Goal: Transaction & Acquisition: Subscribe to service/newsletter

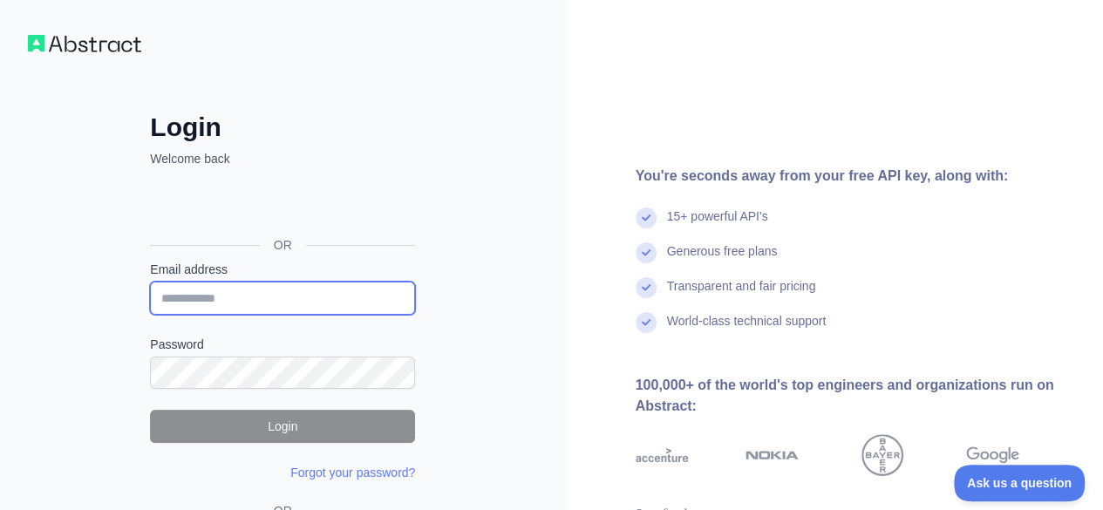
type input "**********"
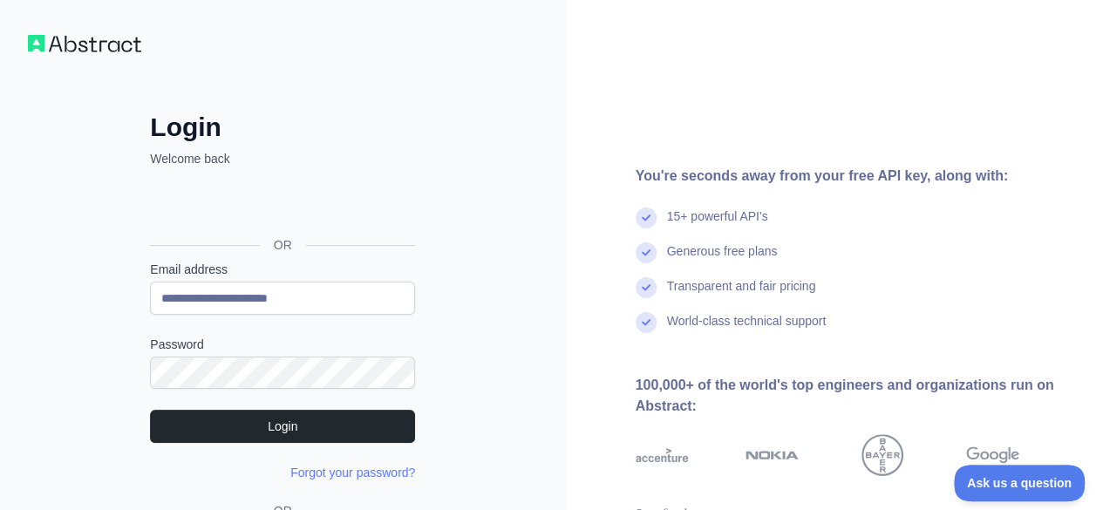
click at [94, 416] on div "**********" at bounding box center [283, 332] width 566 height 665
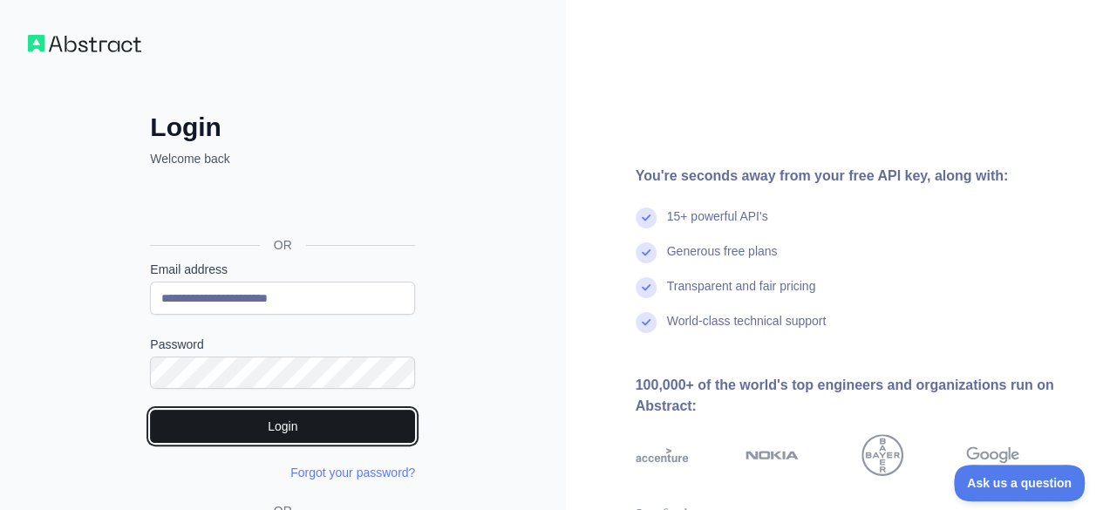
click at [242, 431] on button "Login" at bounding box center [282, 426] width 265 height 33
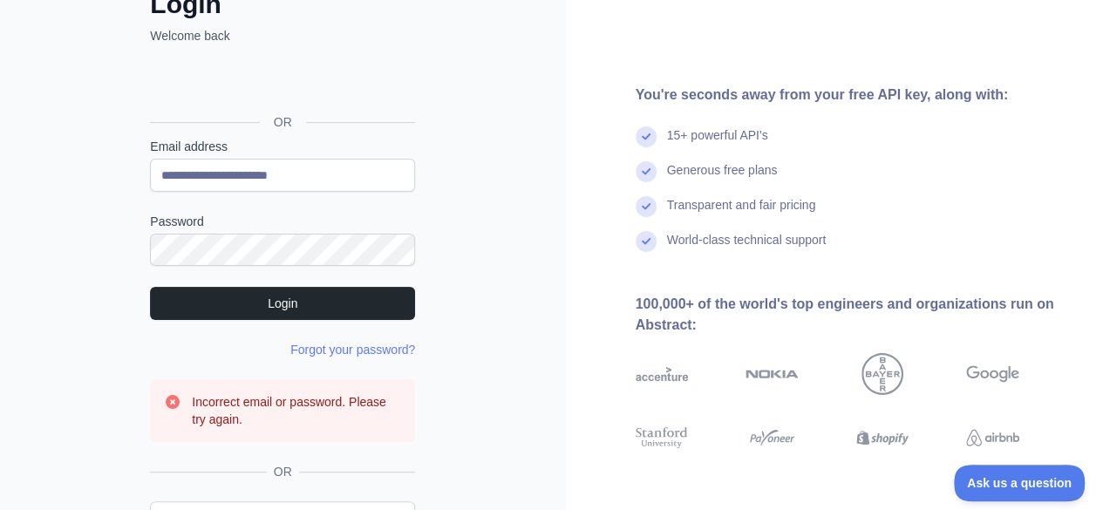
scroll to position [61, 0]
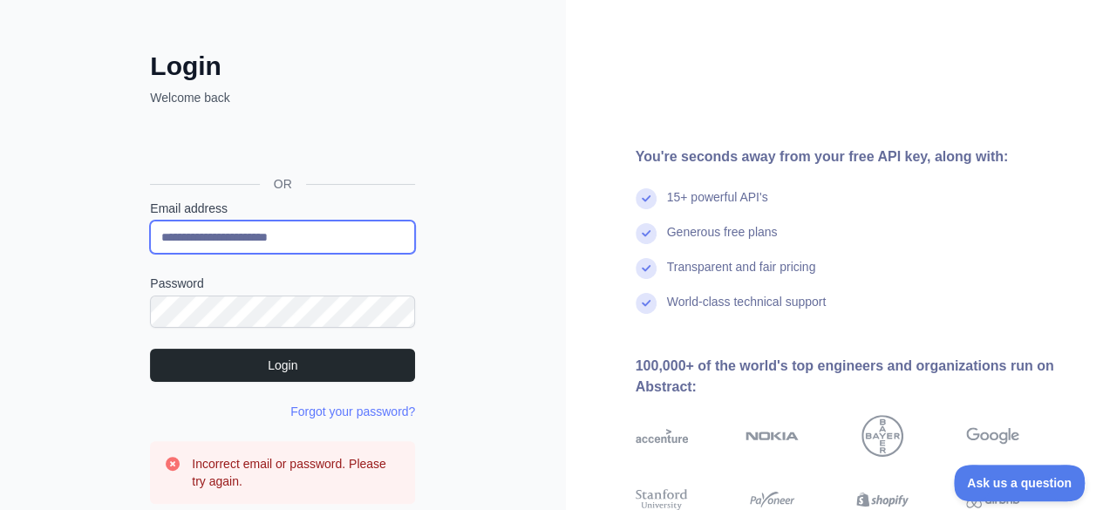
click at [308, 241] on input "**********" at bounding box center [282, 237] width 265 height 33
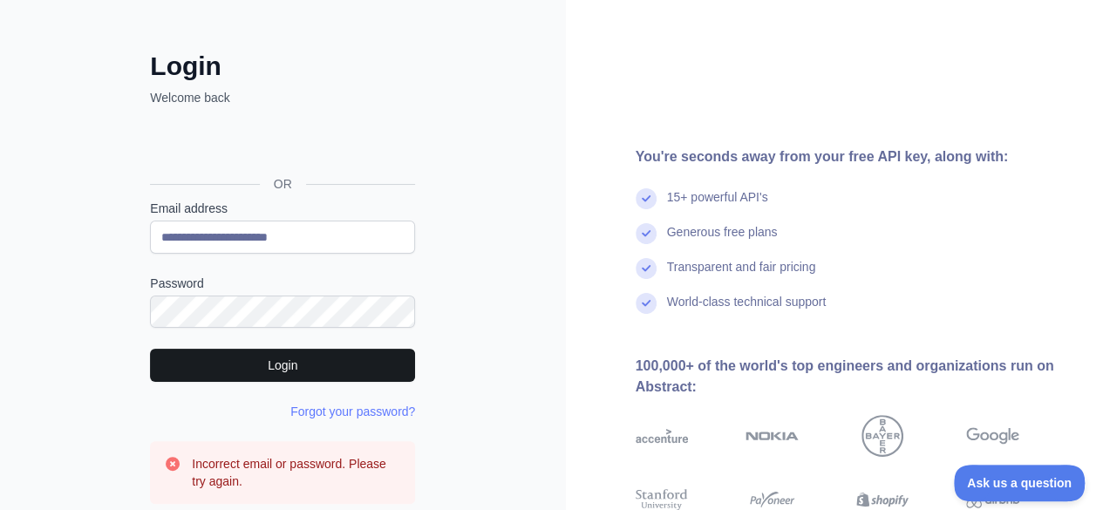
drag, startPoint x: 92, startPoint y: 367, endPoint x: 169, endPoint y: 351, distance: 78.3
click at [92, 367] on div "**********" at bounding box center [283, 313] width 566 height 749
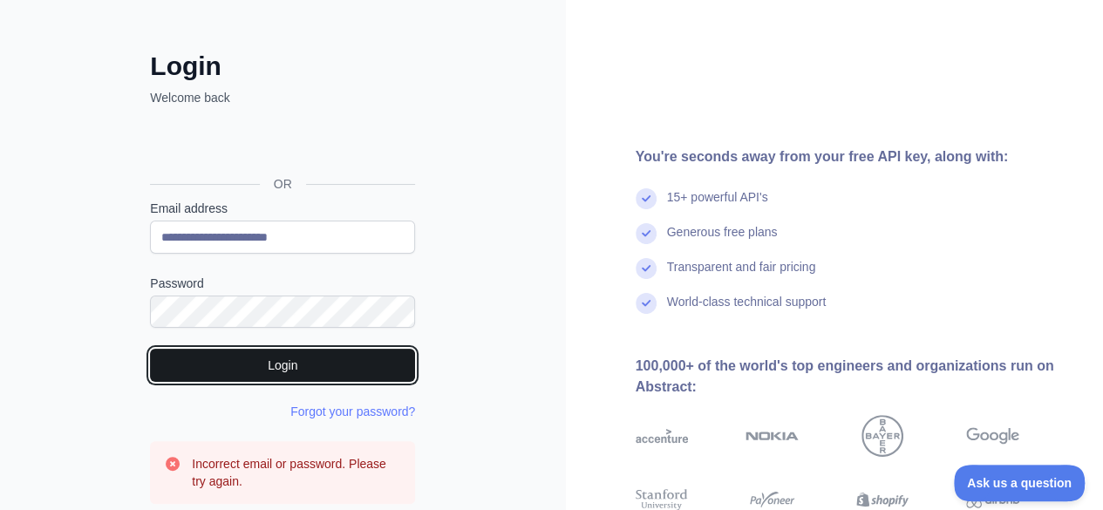
click at [244, 362] on button "Login" at bounding box center [282, 365] width 265 height 33
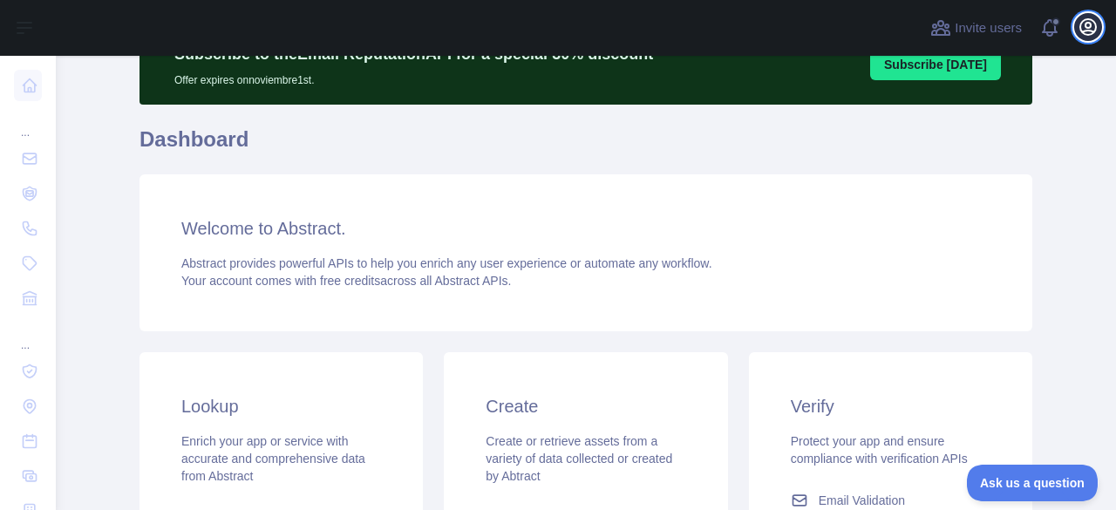
click at [1085, 30] on icon "button" at bounding box center [1087, 27] width 21 height 21
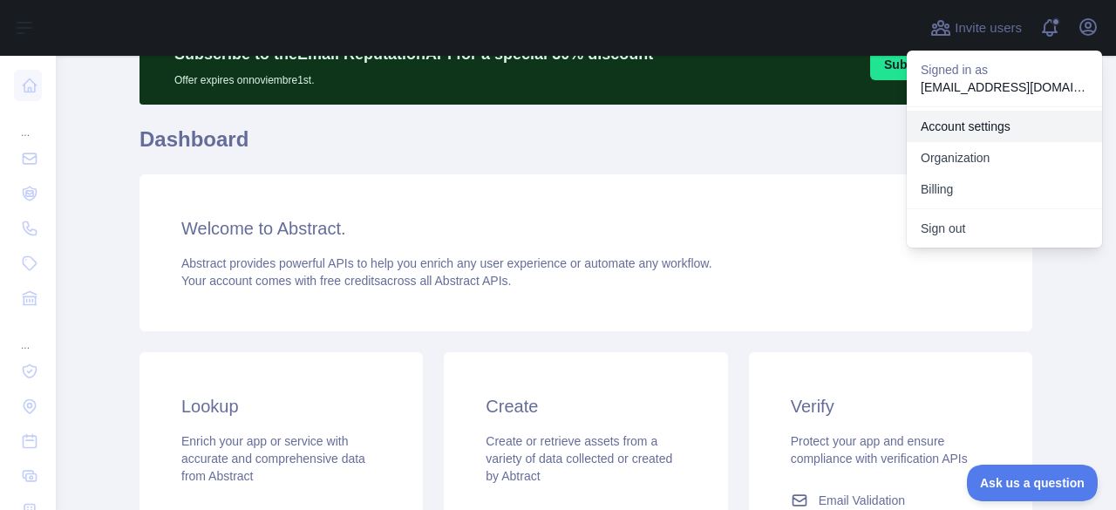
click at [969, 126] on link "Account settings" at bounding box center [1004, 126] width 195 height 31
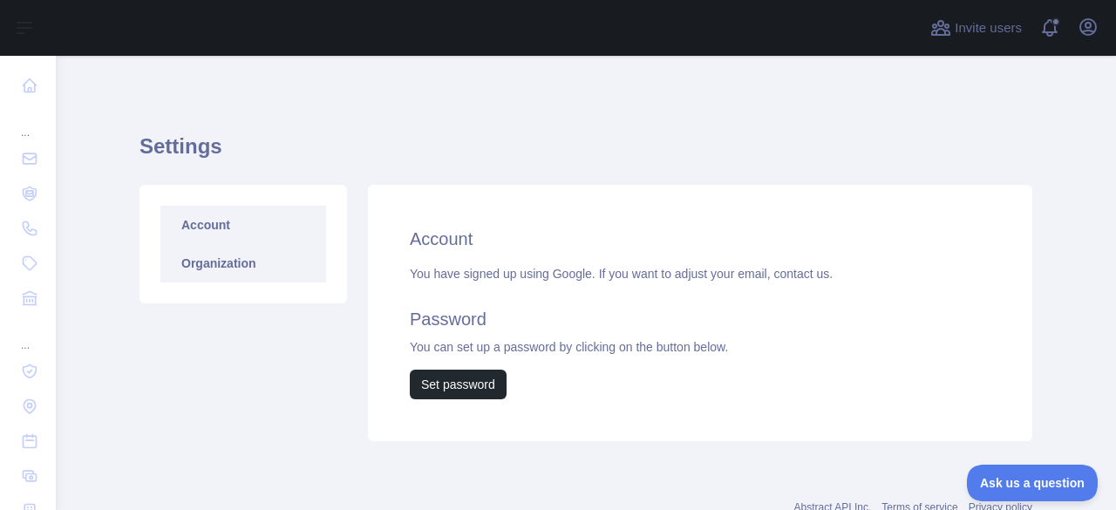
click at [200, 277] on link "Organization" at bounding box center [243, 263] width 166 height 38
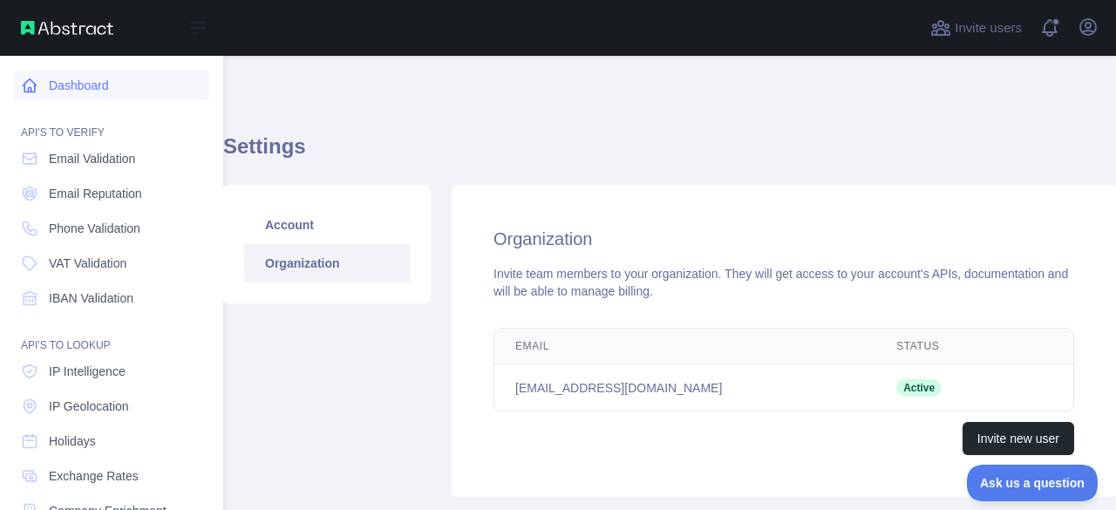
click at [95, 85] on link "Dashboard" at bounding box center [111, 85] width 195 height 31
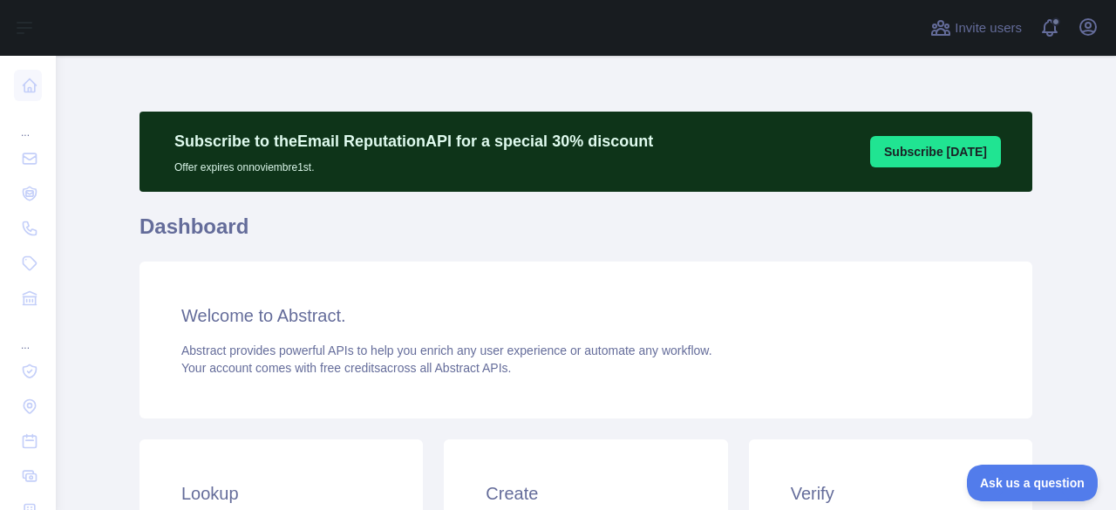
click at [129, 269] on main "Subscribe to the Email Reputation API for a special 30 % discount Offer expires…" at bounding box center [586, 283] width 1060 height 454
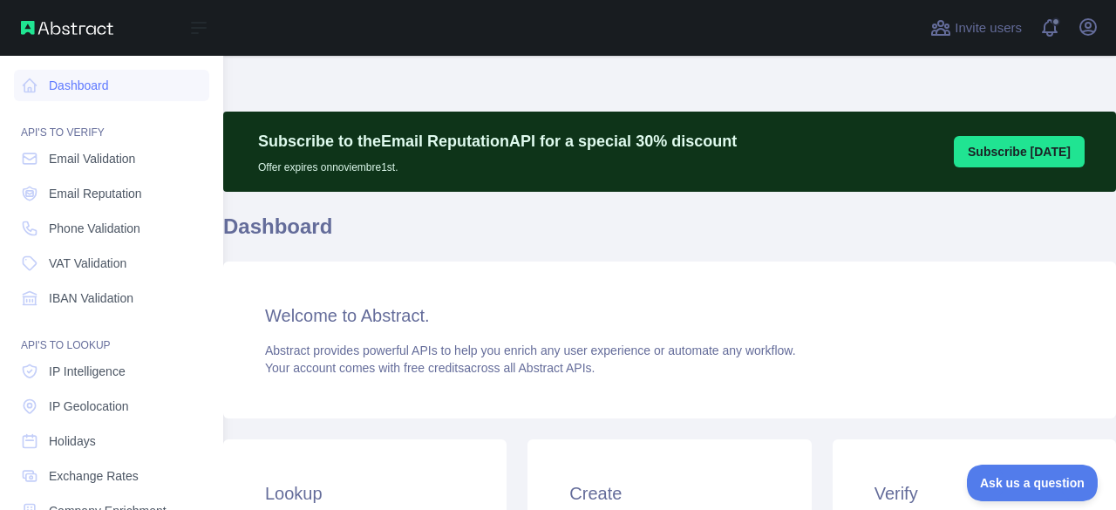
click at [68, 29] on img at bounding box center [67, 28] width 92 height 14
click at [111, 228] on span "Phone Validation" at bounding box center [95, 228] width 92 height 17
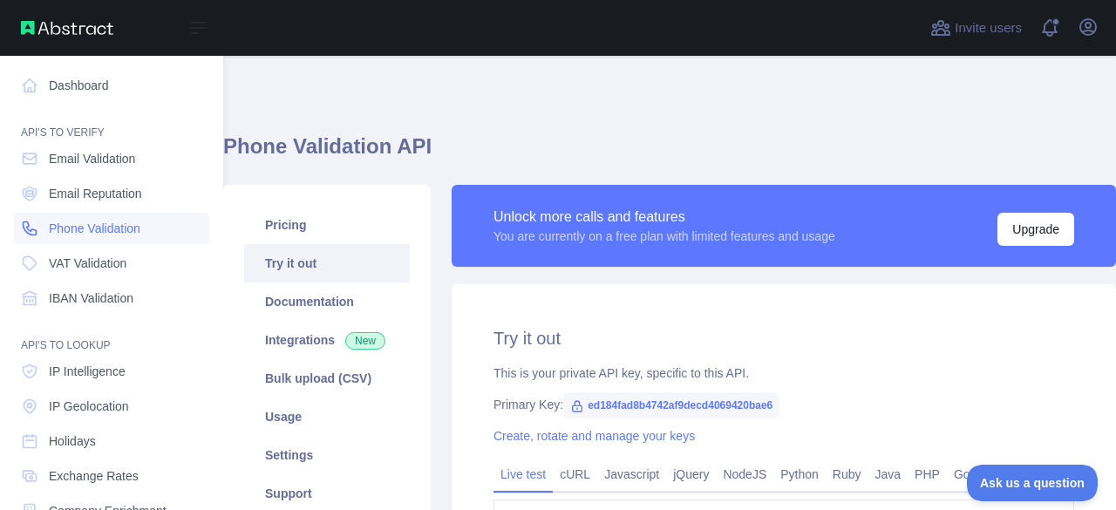
type textarea "**********"
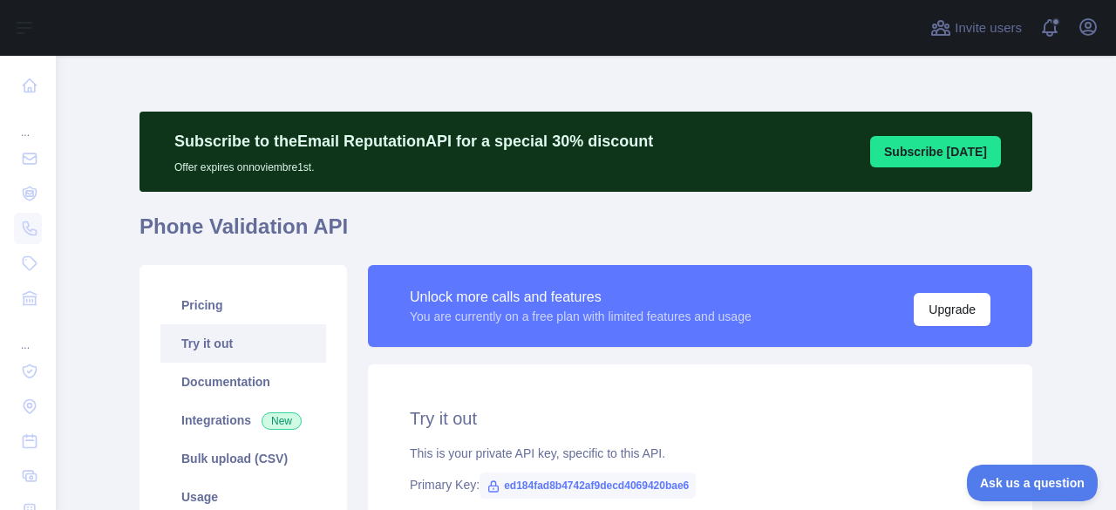
scroll to position [349, 0]
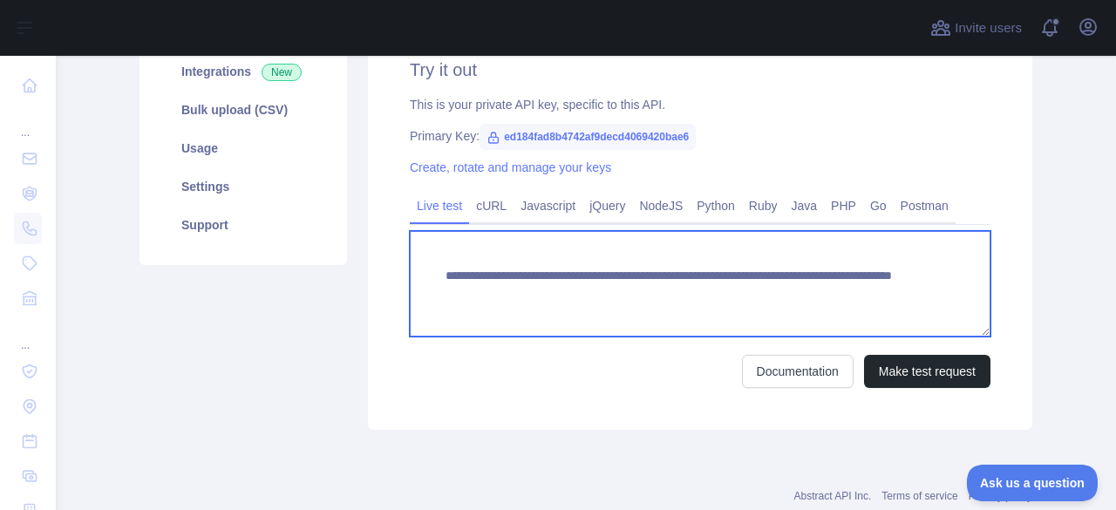
click at [535, 297] on textarea "**********" at bounding box center [700, 283] width 581 height 105
drag, startPoint x: 486, startPoint y: 295, endPoint x: 866, endPoint y: 296, distance: 380.0
click at [866, 296] on textarea "**********" at bounding box center [700, 283] width 581 height 105
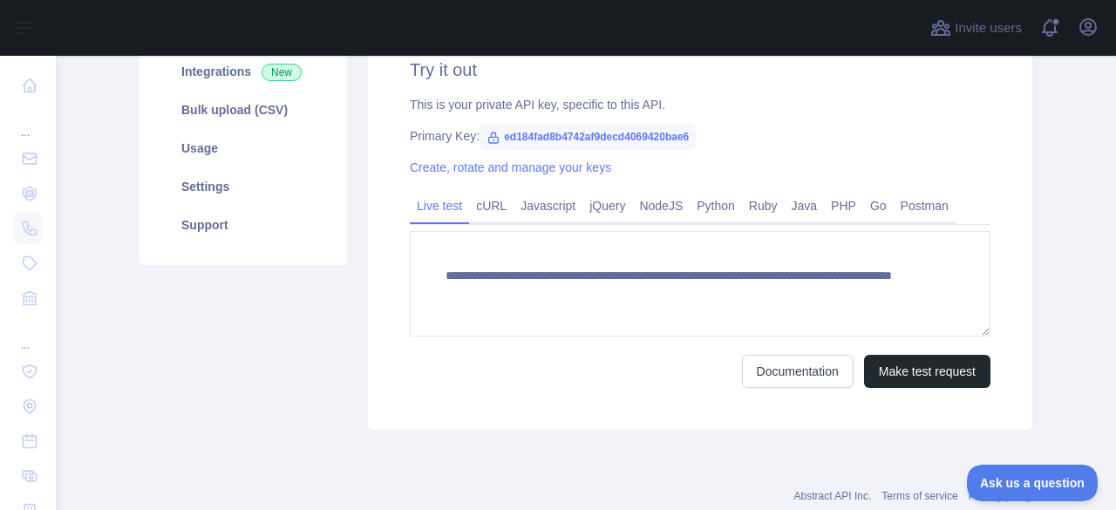
click at [567, 141] on span "ed184fad8b4742af9decd4069420bae6" at bounding box center [587, 137] width 216 height 26
click at [542, 144] on span "ed184fad8b4742af9decd4069420bae6" at bounding box center [587, 137] width 216 height 26
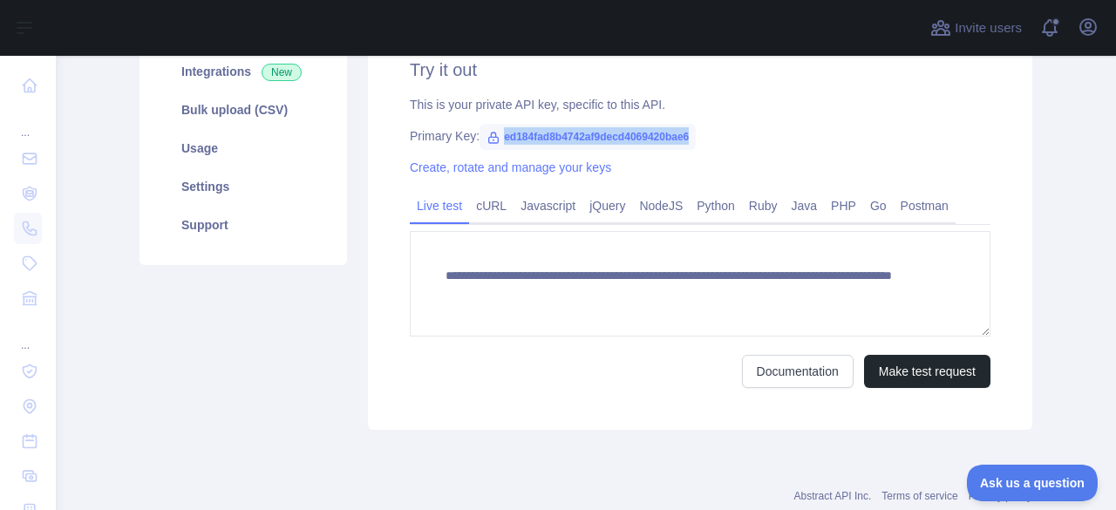
click at [542, 144] on span "ed184fad8b4742af9decd4069420bae6" at bounding box center [587, 137] width 216 height 26
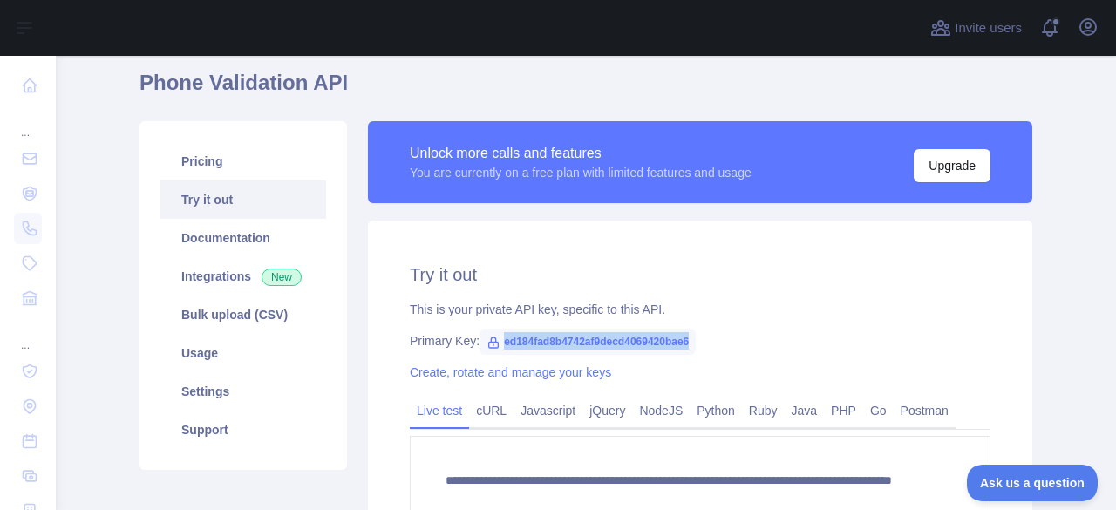
scroll to position [261, 0]
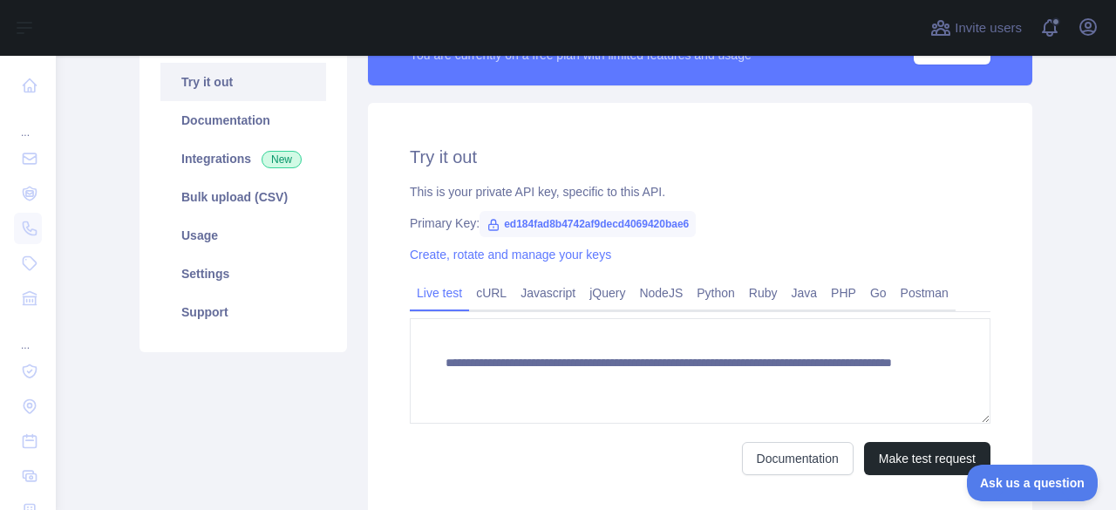
click at [368, 319] on div "**********" at bounding box center [700, 310] width 664 height 414
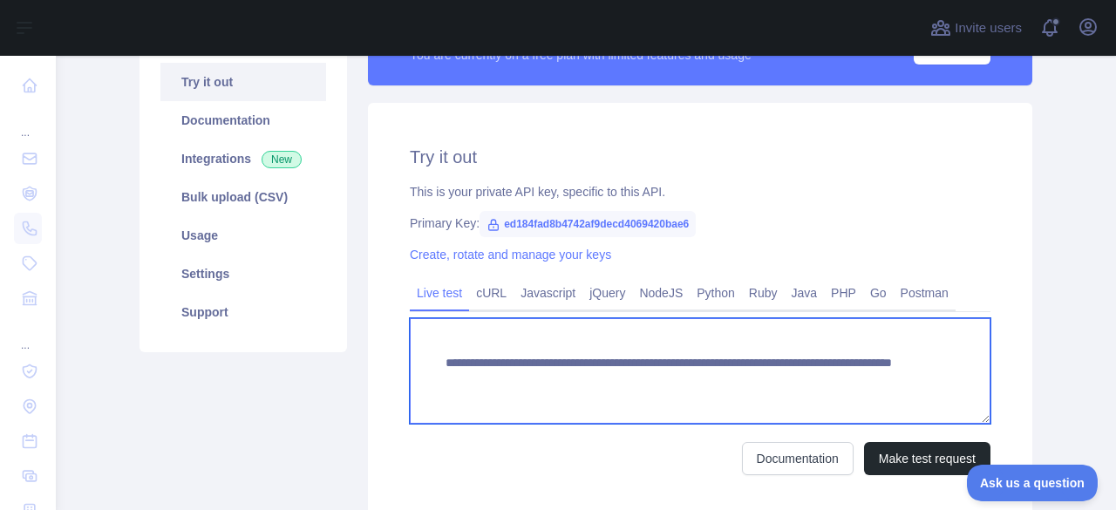
click at [487, 373] on textarea "**********" at bounding box center [700, 370] width 581 height 105
click at [426, 371] on textarea "**********" at bounding box center [700, 370] width 581 height 105
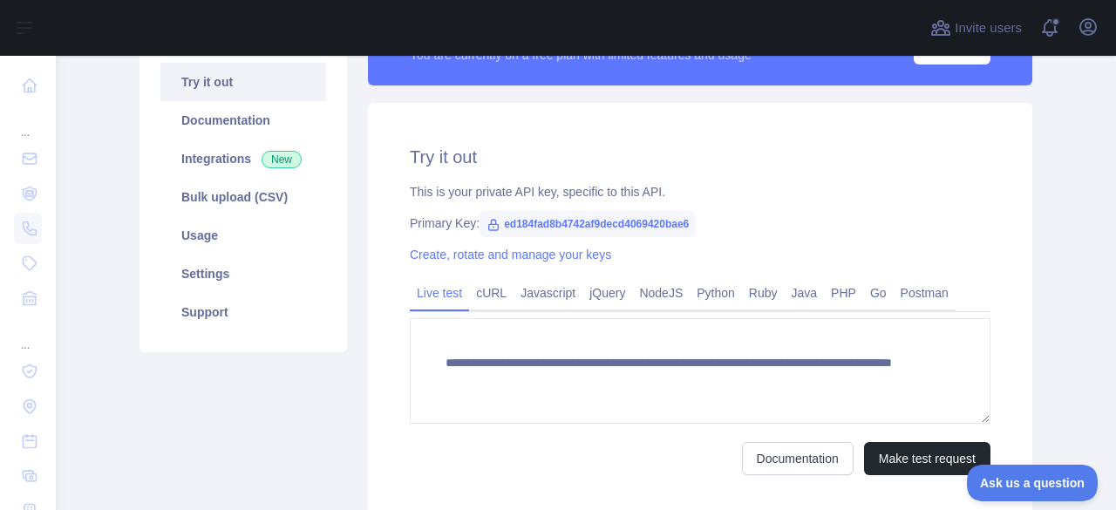
click at [391, 363] on div "**********" at bounding box center [700, 310] width 664 height 414
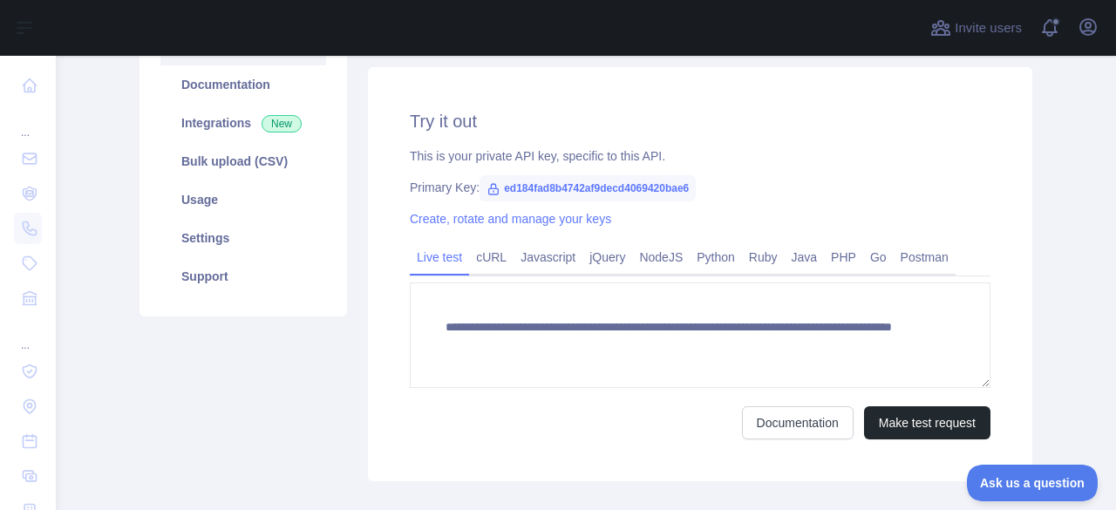
scroll to position [221, 0]
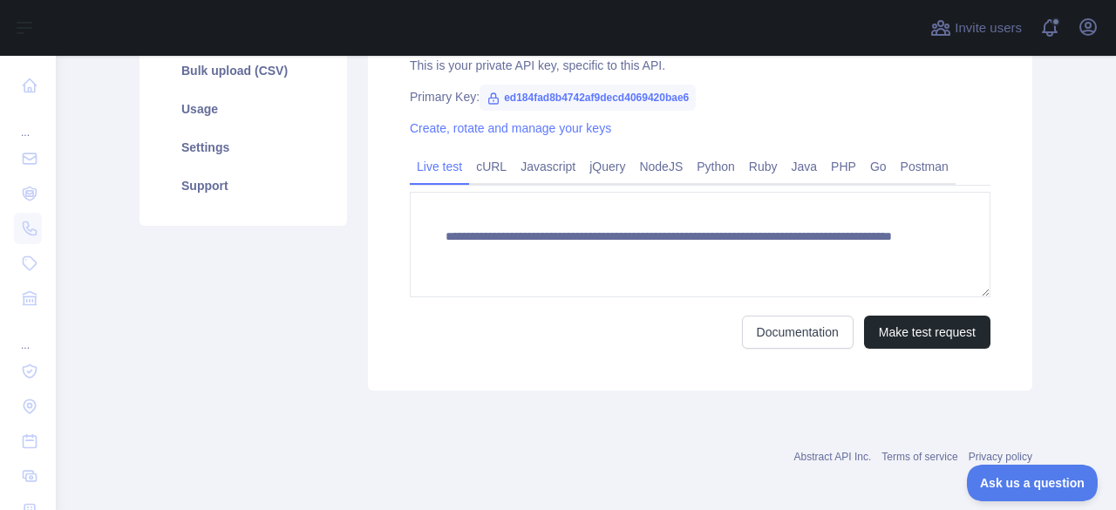
drag, startPoint x: 376, startPoint y: 316, endPoint x: 369, endPoint y: 384, distance: 68.3
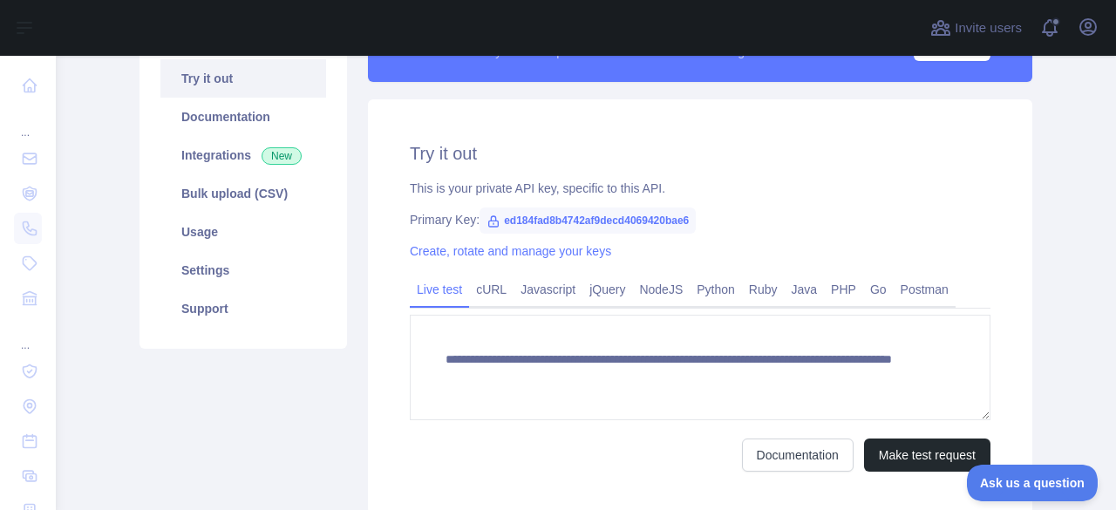
scroll to position [235, 0]
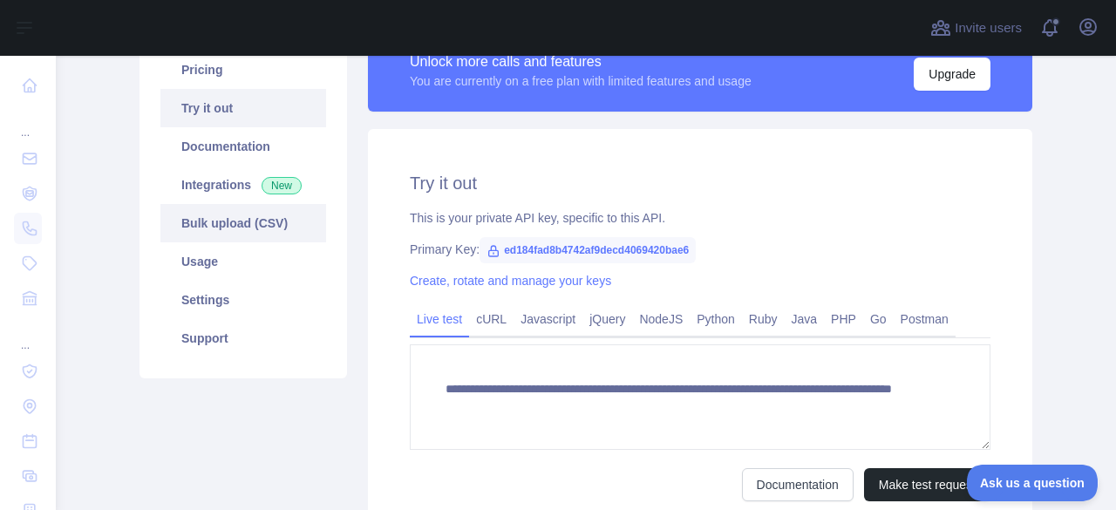
click at [222, 217] on link "Bulk upload (CSV)" at bounding box center [243, 223] width 166 height 38
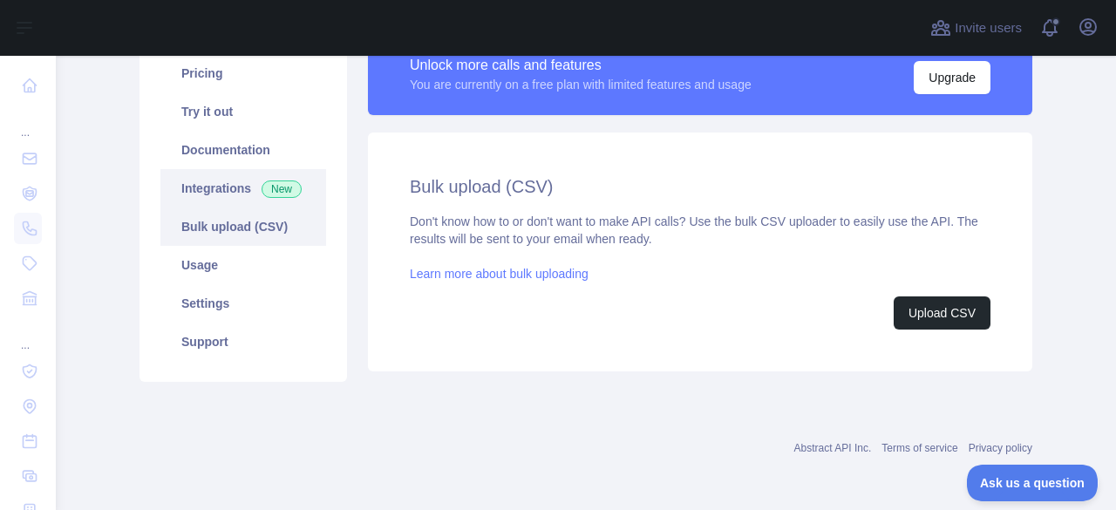
click at [213, 179] on link "Integrations New" at bounding box center [243, 188] width 166 height 38
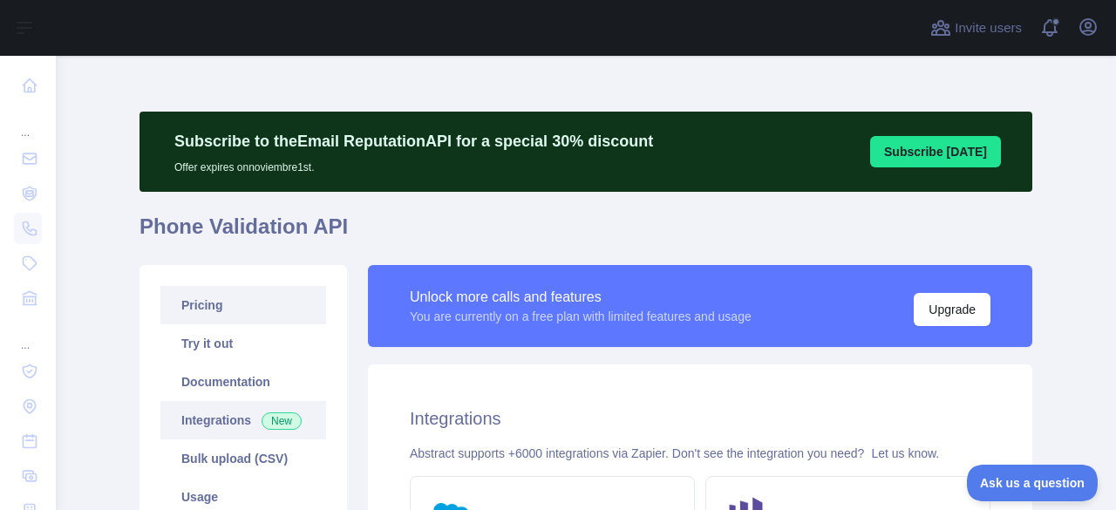
click at [225, 301] on link "Pricing" at bounding box center [243, 305] width 166 height 38
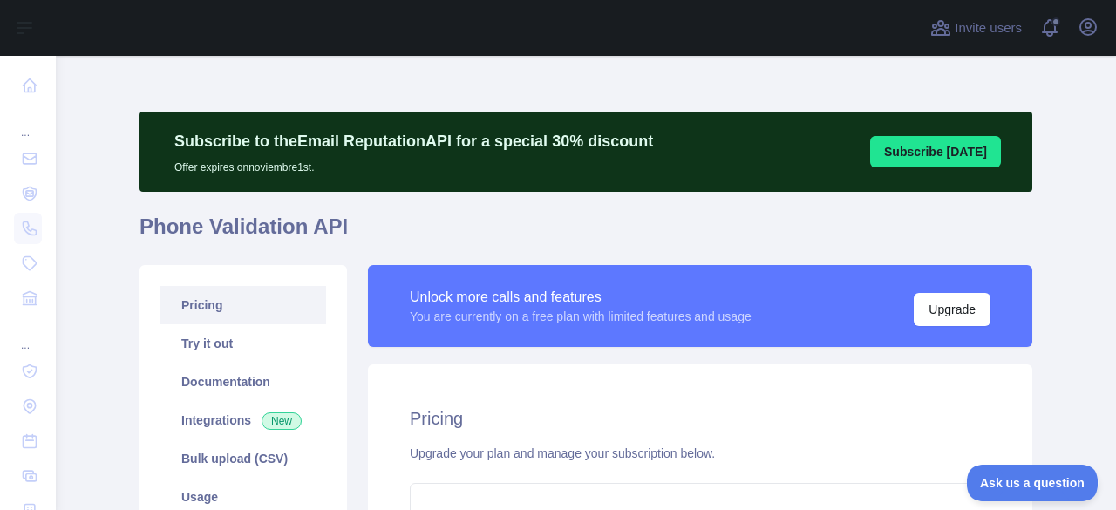
scroll to position [174, 0]
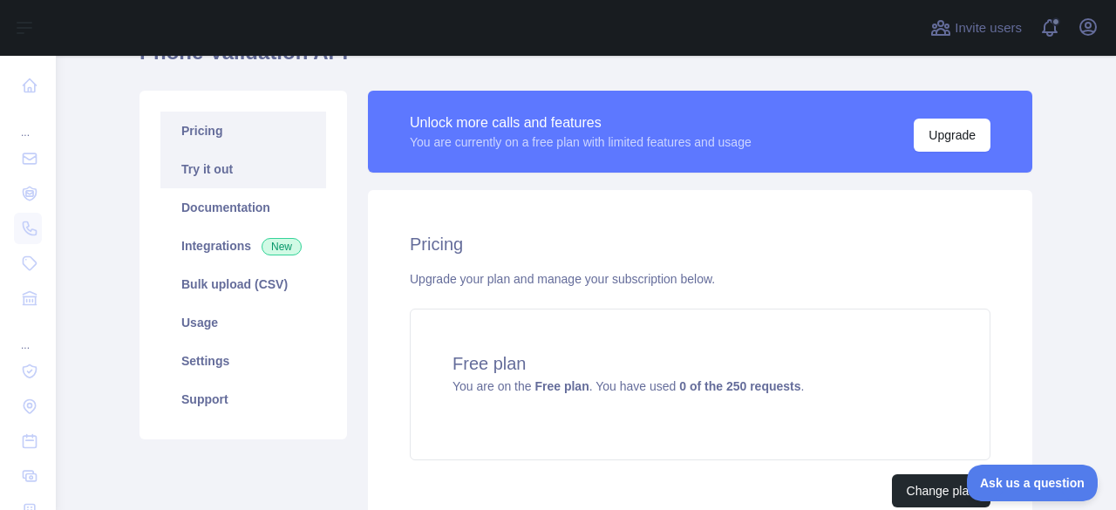
click at [226, 177] on link "Try it out" at bounding box center [243, 169] width 166 height 38
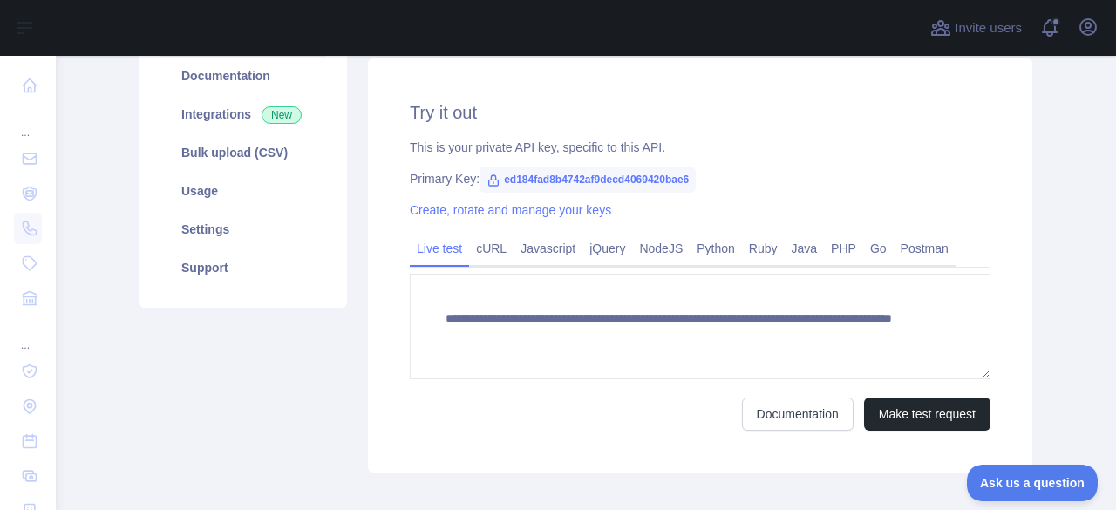
drag, startPoint x: 370, startPoint y: 350, endPoint x: 368, endPoint y: 400, distance: 50.6
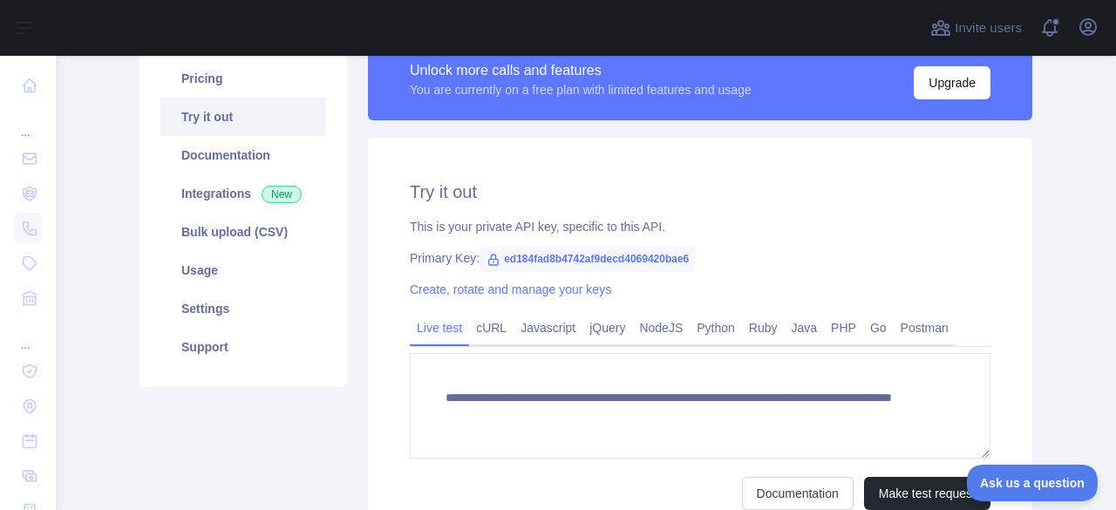
drag, startPoint x: 356, startPoint y: 276, endPoint x: 343, endPoint y: 345, distance: 69.9
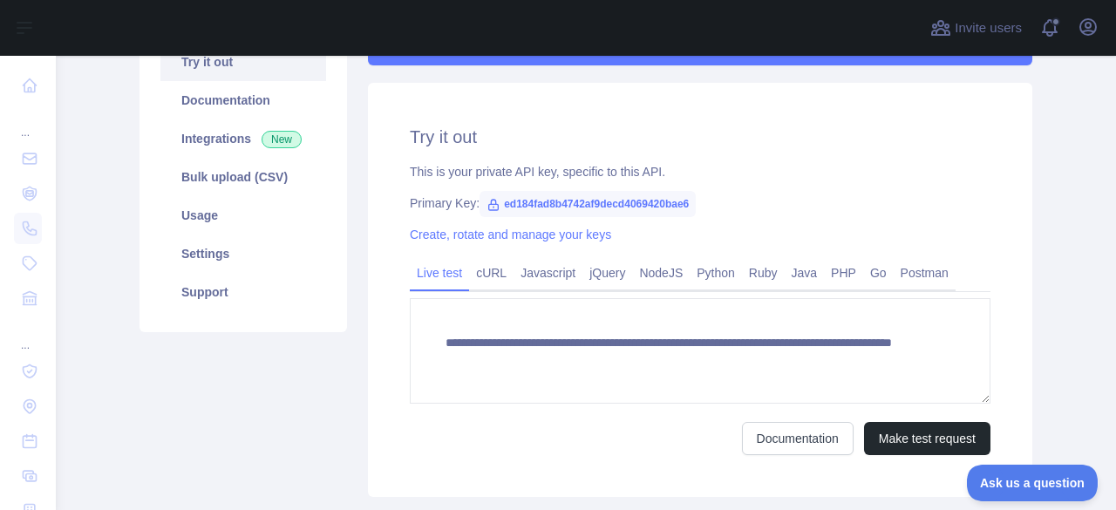
drag, startPoint x: 349, startPoint y: 301, endPoint x: 349, endPoint y: 348, distance: 47.1
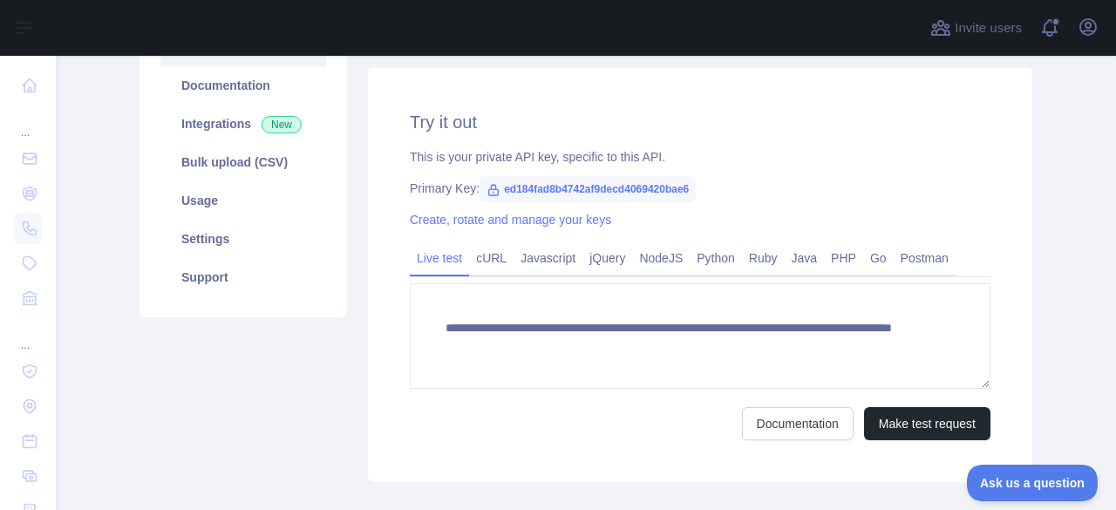
scroll to position [301, 0]
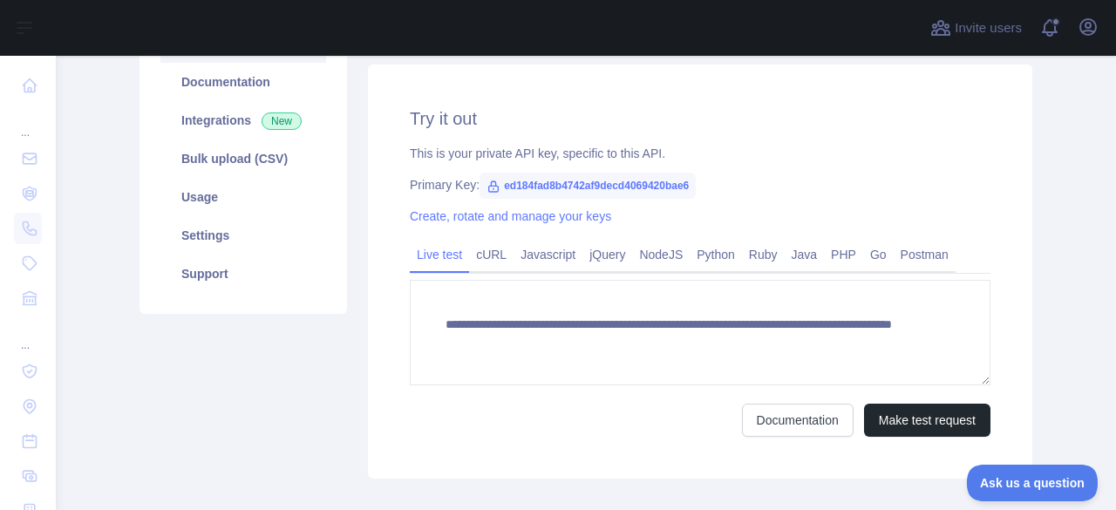
drag, startPoint x: 371, startPoint y: 100, endPoint x: 373, endPoint y: 126, distance: 26.2
drag, startPoint x: 497, startPoint y: 186, endPoint x: 693, endPoint y: 186, distance: 196.1
click at [693, 186] on div "Primary Key: ed184fad8b4742af9decd4069420bae6" at bounding box center [700, 183] width 581 height 17
click at [370, 221] on div "**********" at bounding box center [700, 271] width 664 height 414
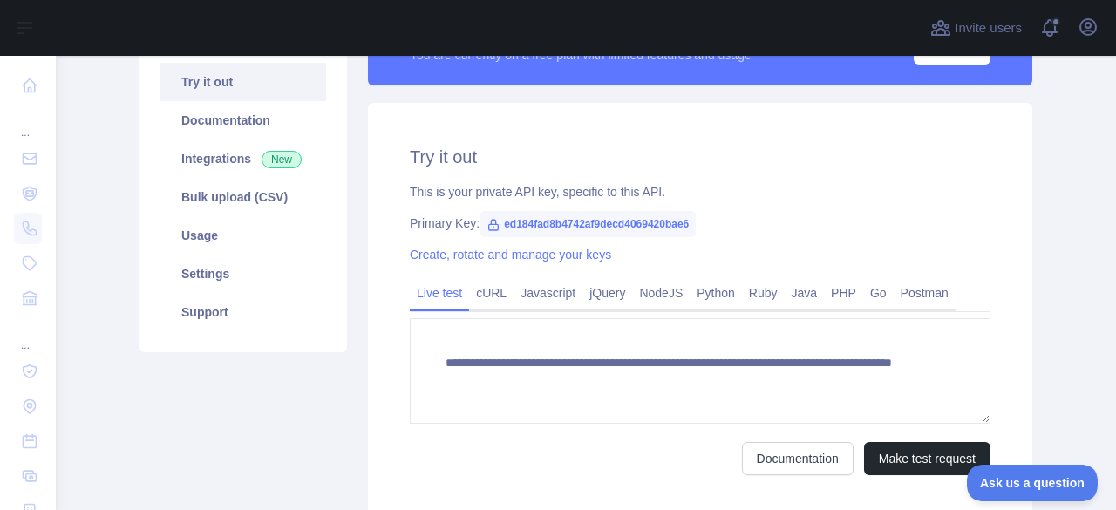
scroll to position [87, 0]
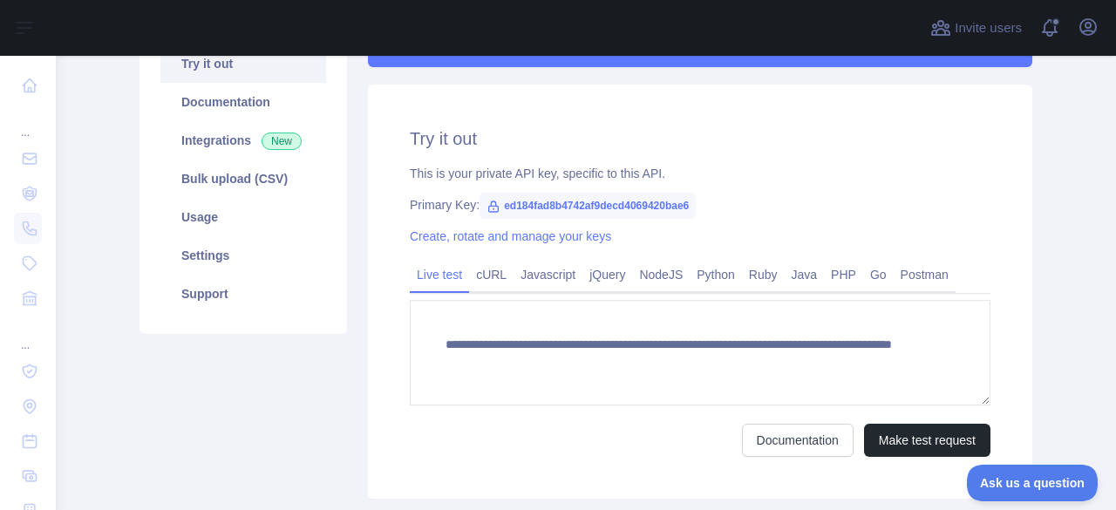
drag, startPoint x: 368, startPoint y: 297, endPoint x: 360, endPoint y: 370, distance: 72.8
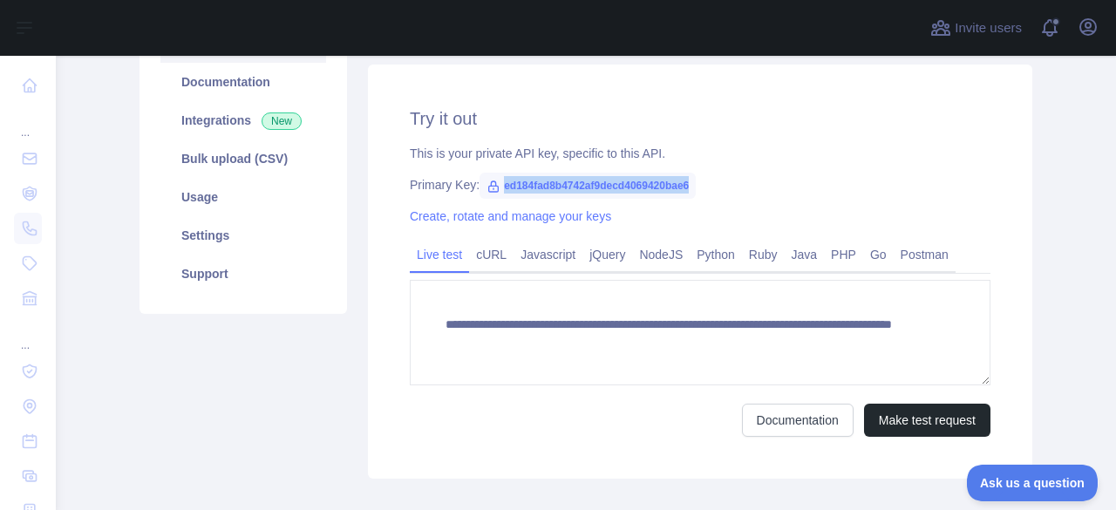
drag, startPoint x: 495, startPoint y: 186, endPoint x: 713, endPoint y: 187, distance: 217.9
click at [713, 187] on div "Primary Key: ed184fad8b4742af9decd4069420bae6" at bounding box center [700, 184] width 581 height 17
click at [368, 250] on div "**********" at bounding box center [700, 272] width 664 height 414
drag, startPoint x: 495, startPoint y: 187, endPoint x: 699, endPoint y: 189, distance: 204.0
click at [699, 189] on div "Primary Key: ed184fad8b4742af9decd4069420bae6" at bounding box center [700, 184] width 581 height 17
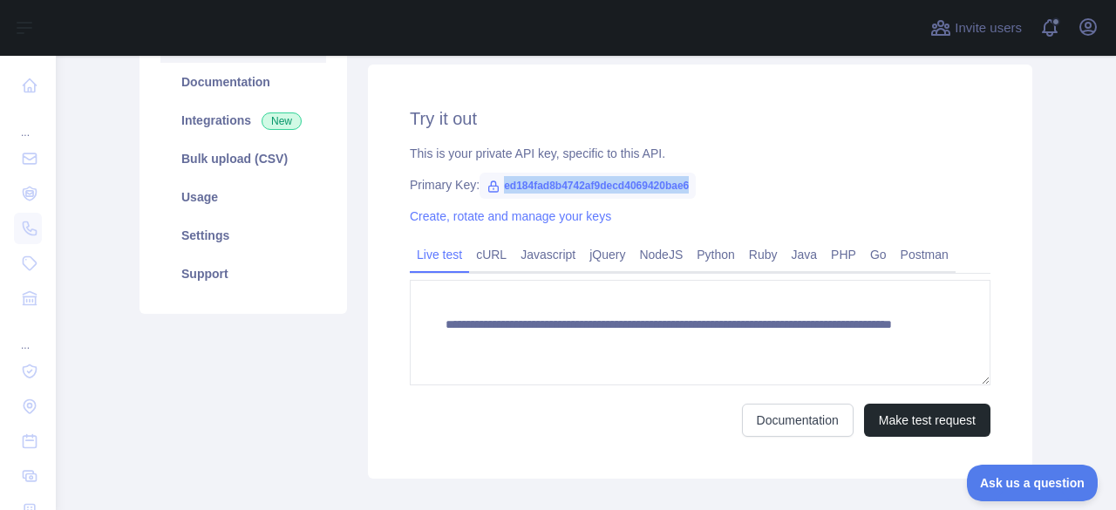
click at [534, 188] on span "ed184fad8b4742af9decd4069420bae6" at bounding box center [587, 186] width 216 height 26
drag, startPoint x: 495, startPoint y: 184, endPoint x: 696, endPoint y: 182, distance: 200.5
click at [696, 182] on div "Primary Key: ed184fad8b4742af9decd4069420bae6" at bounding box center [700, 184] width 581 height 17
click at [368, 256] on div "**********" at bounding box center [700, 272] width 664 height 414
drag, startPoint x: 492, startPoint y: 186, endPoint x: 703, endPoint y: 187, distance: 210.9
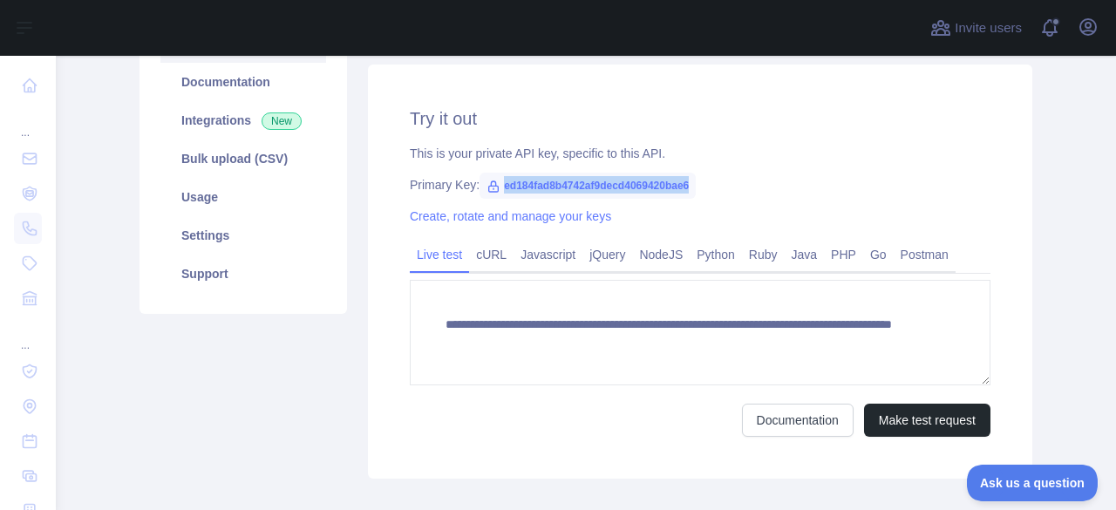
click at [696, 189] on div "Primary Key: ed184fad8b4742af9decd4069420bae6" at bounding box center [700, 184] width 581 height 17
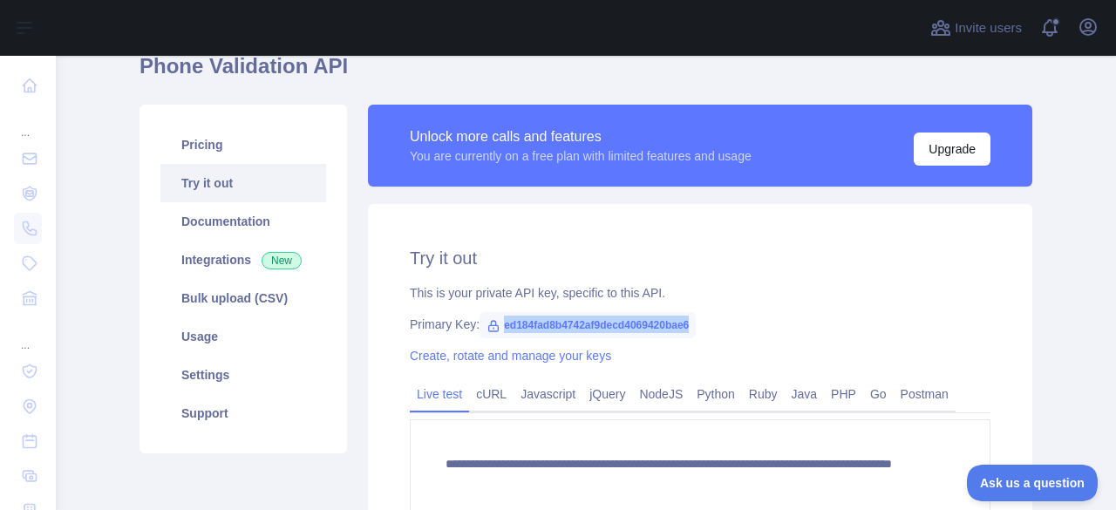
scroll to position [213, 0]
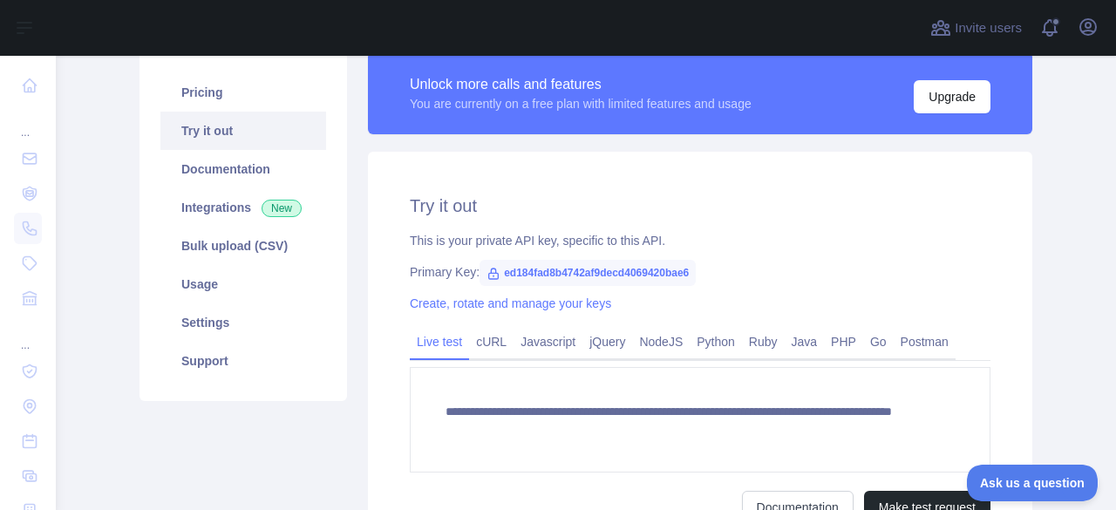
click at [374, 324] on div "**********" at bounding box center [700, 359] width 664 height 414
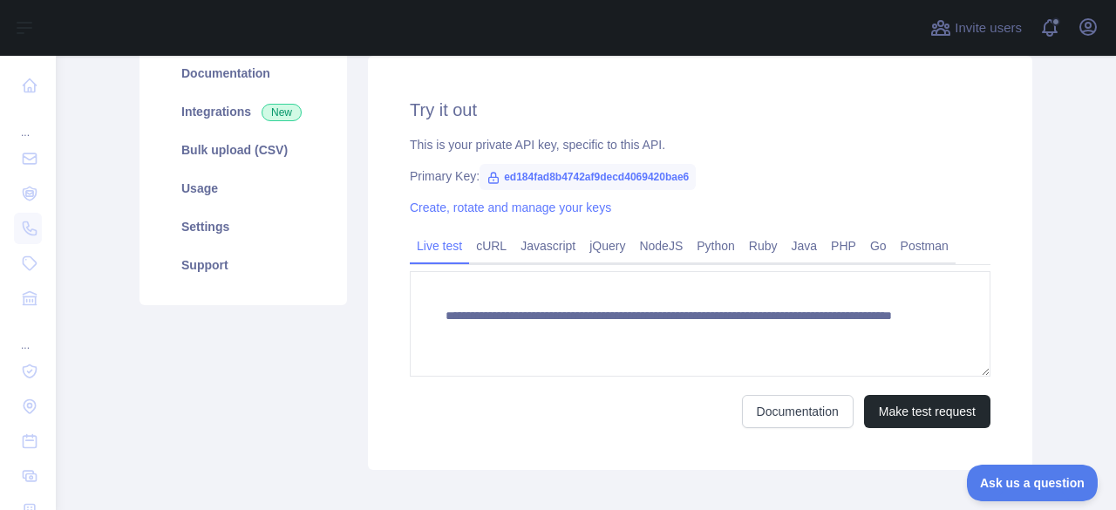
scroll to position [134, 0]
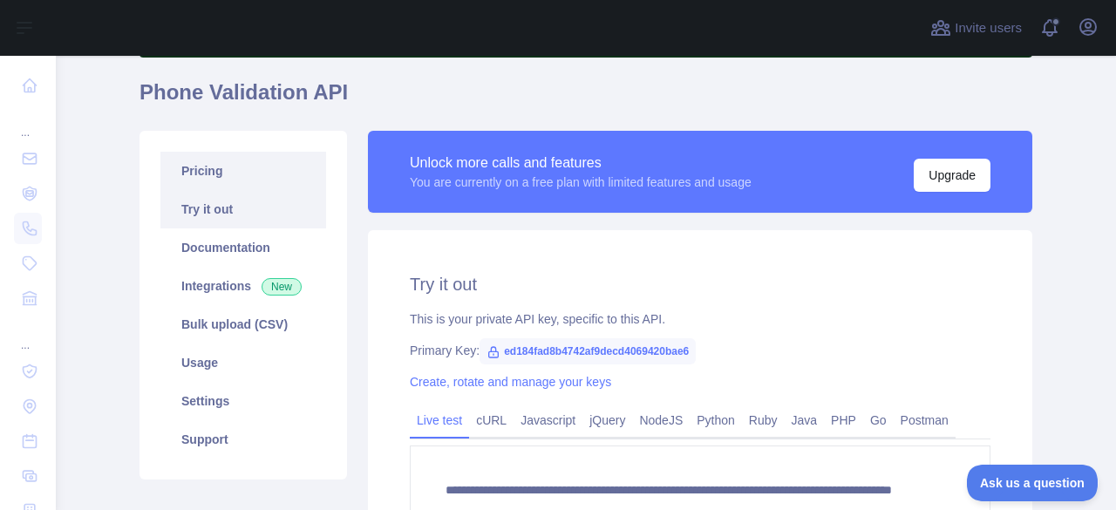
click at [216, 178] on link "Pricing" at bounding box center [243, 171] width 166 height 38
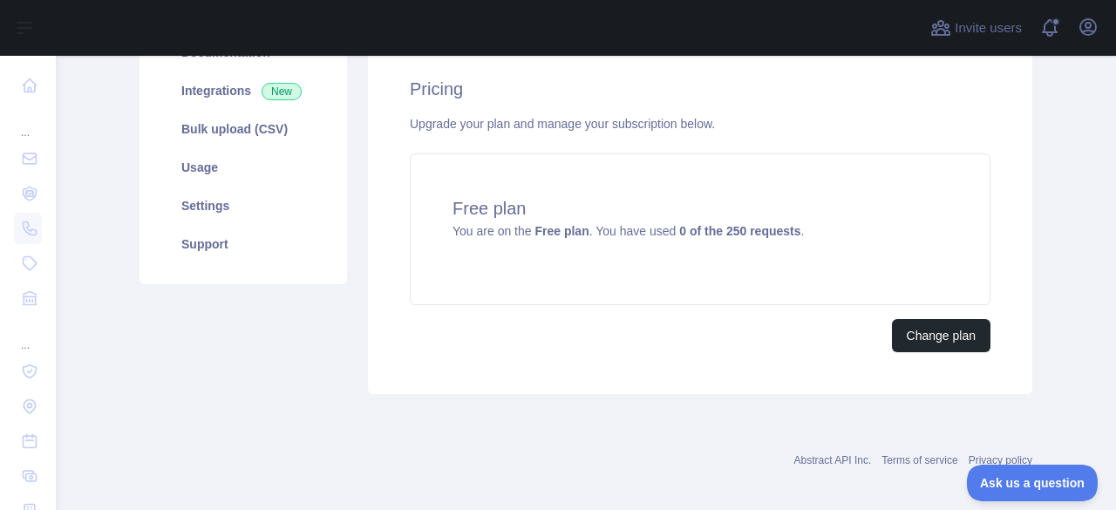
scroll to position [340, 0]
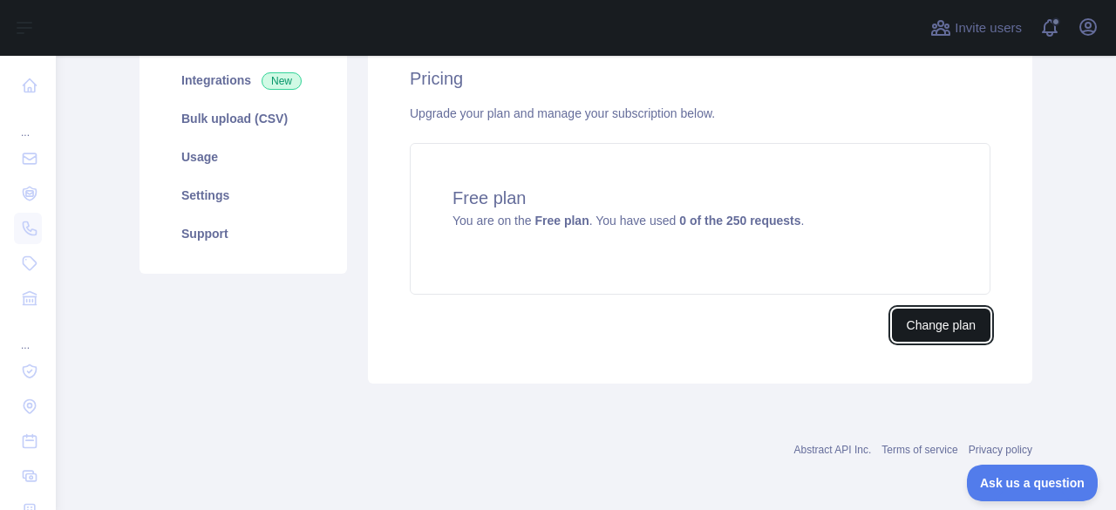
click at [955, 327] on button "Change plan" at bounding box center [941, 325] width 98 height 33
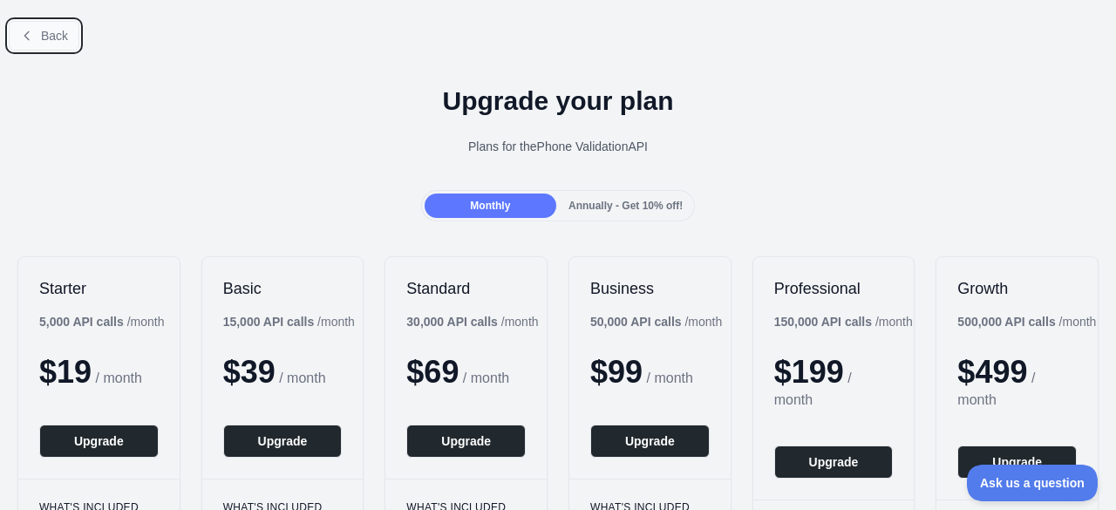
click at [45, 42] on span "Back" at bounding box center [54, 36] width 27 height 14
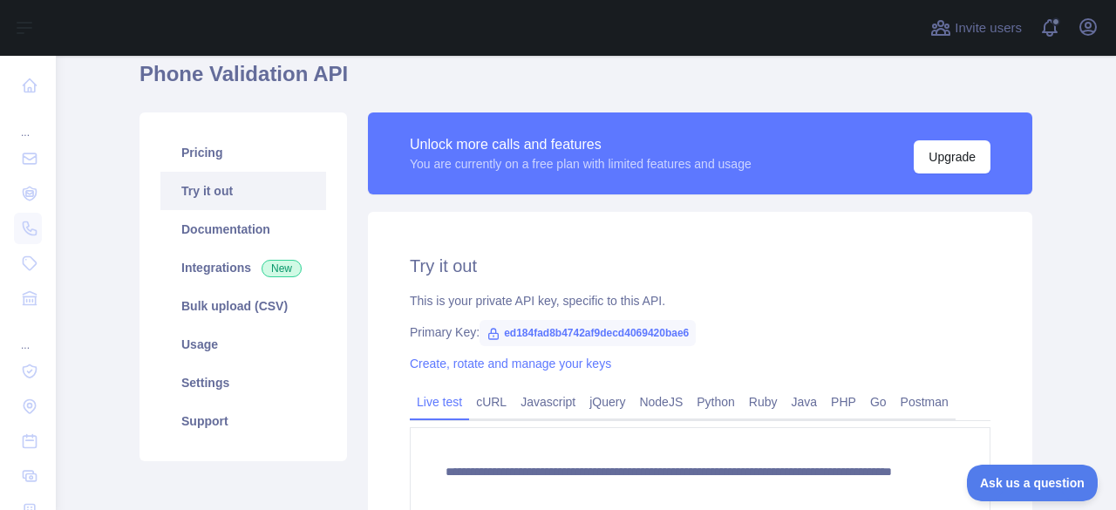
drag, startPoint x: 134, startPoint y: 282, endPoint x: 132, endPoint y: 362, distance: 80.2
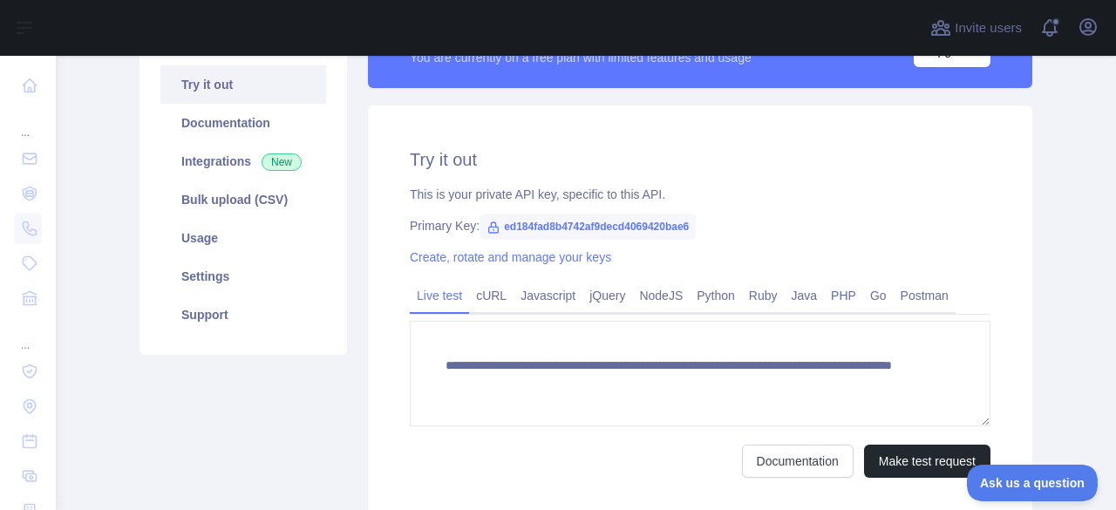
drag, startPoint x: 356, startPoint y: 274, endPoint x: 343, endPoint y: 351, distance: 78.5
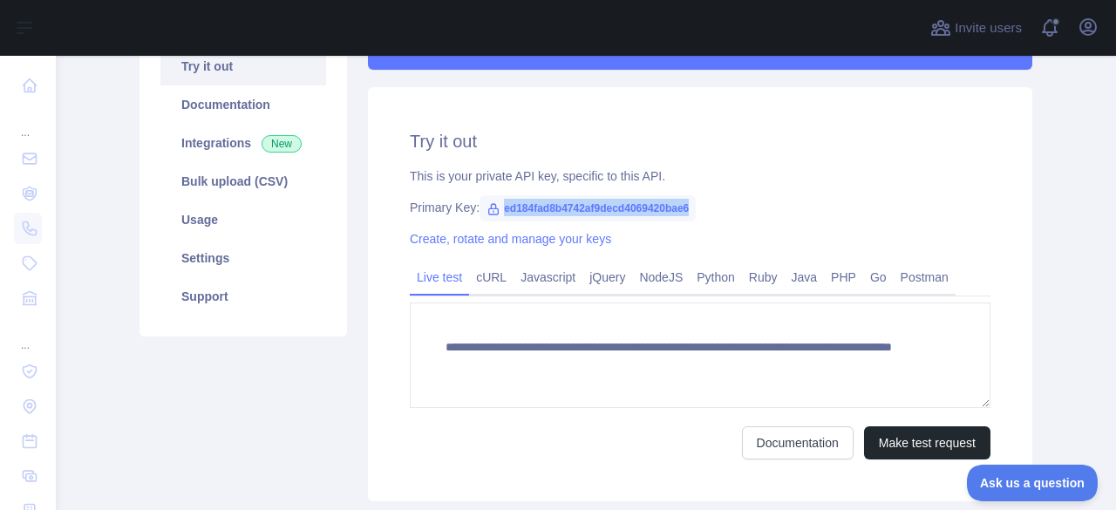
drag, startPoint x: 479, startPoint y: 207, endPoint x: 699, endPoint y: 214, distance: 219.7
click at [699, 214] on div "Primary Key: ed184fad8b4742af9decd4069420bae6" at bounding box center [700, 207] width 581 height 17
click at [828, 174] on div "This is your private API key, specific to this API." at bounding box center [700, 175] width 581 height 17
click at [500, 210] on span "ed184fad8b4742af9decd4069420bae6" at bounding box center [587, 208] width 216 height 26
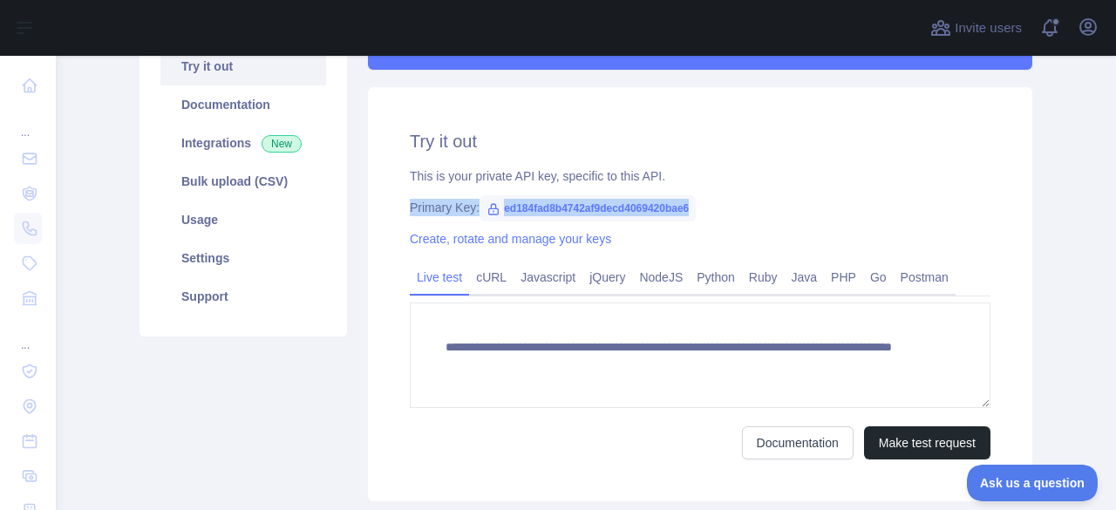
click at [500, 210] on span "ed184fad8b4742af9decd4069420bae6" at bounding box center [587, 208] width 216 height 26
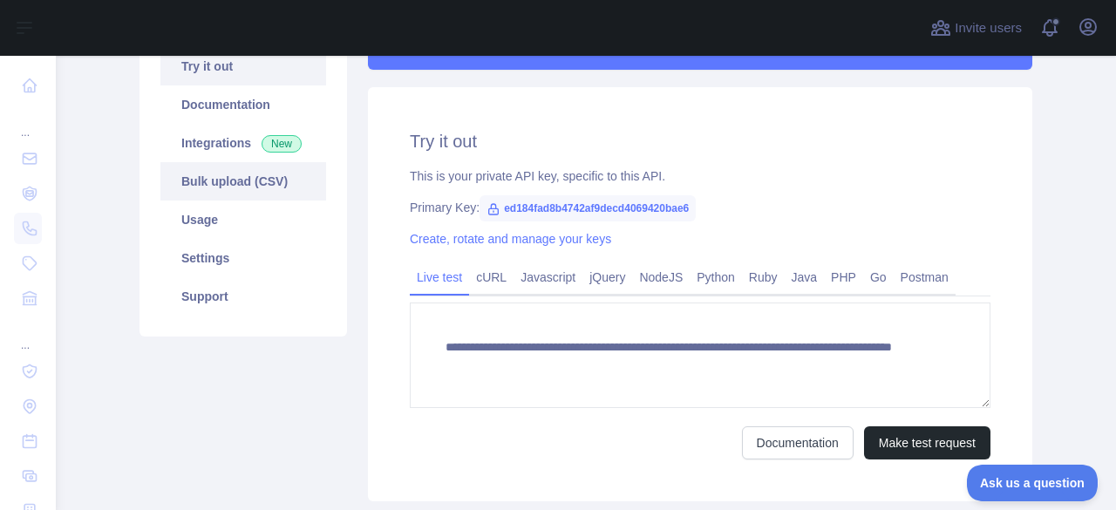
click at [219, 187] on link "Bulk upload (CSV)" at bounding box center [243, 181] width 166 height 38
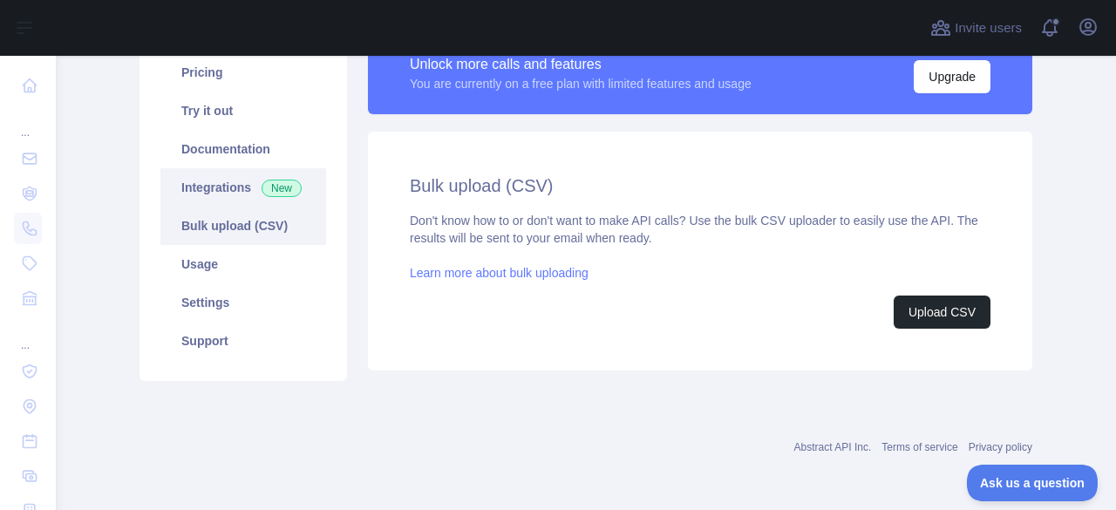
scroll to position [232, 0]
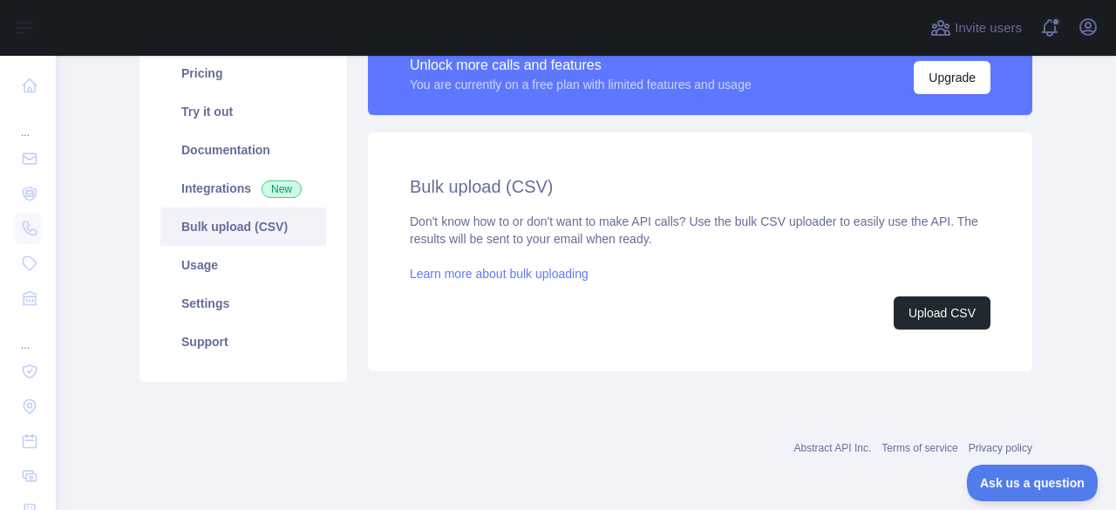
click at [103, 233] on main "Subscribe to the Email Reputation API for a special 30 % discount Offer expires…" at bounding box center [586, 283] width 1060 height 454
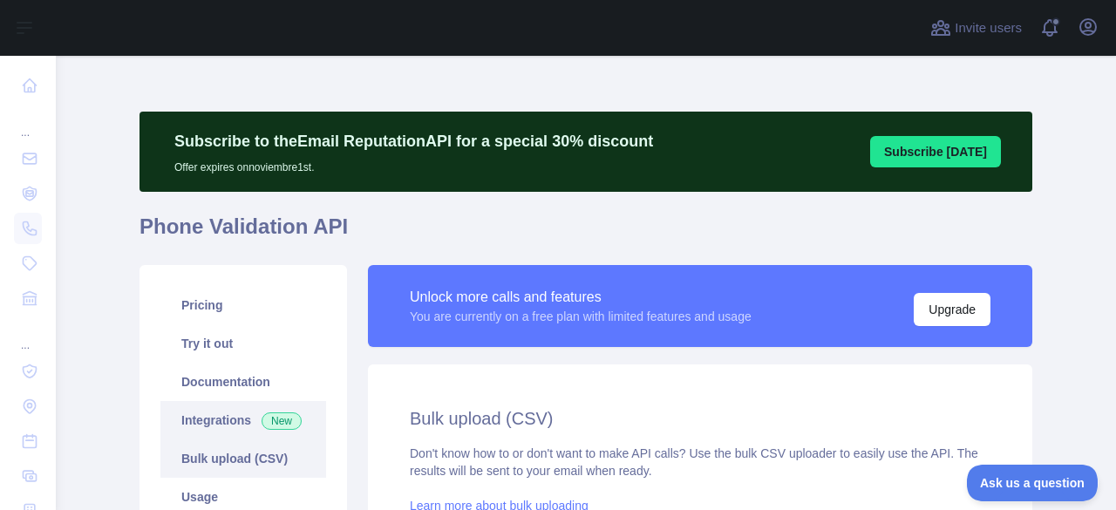
click at [216, 424] on link "Integrations New" at bounding box center [243, 420] width 166 height 38
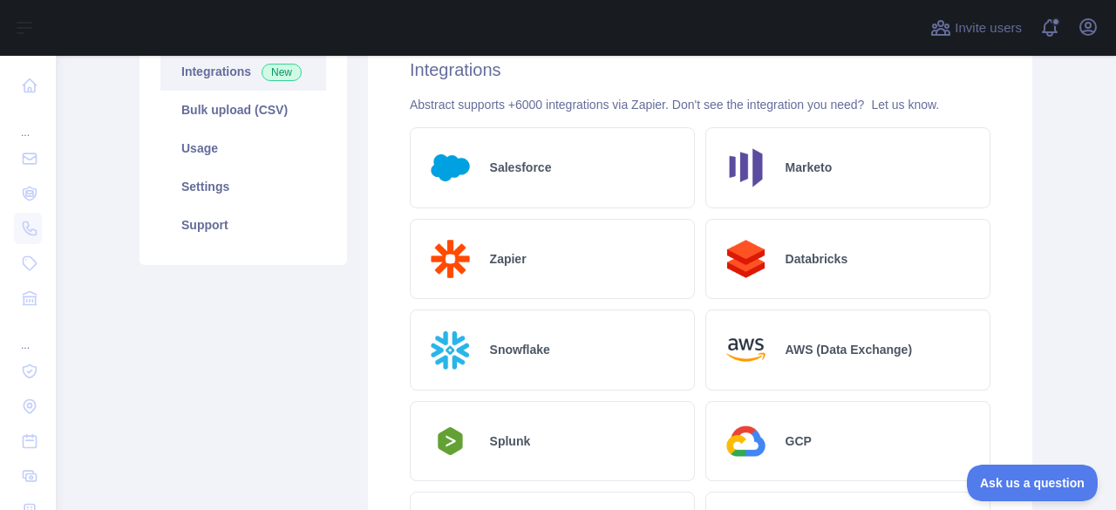
scroll to position [87, 0]
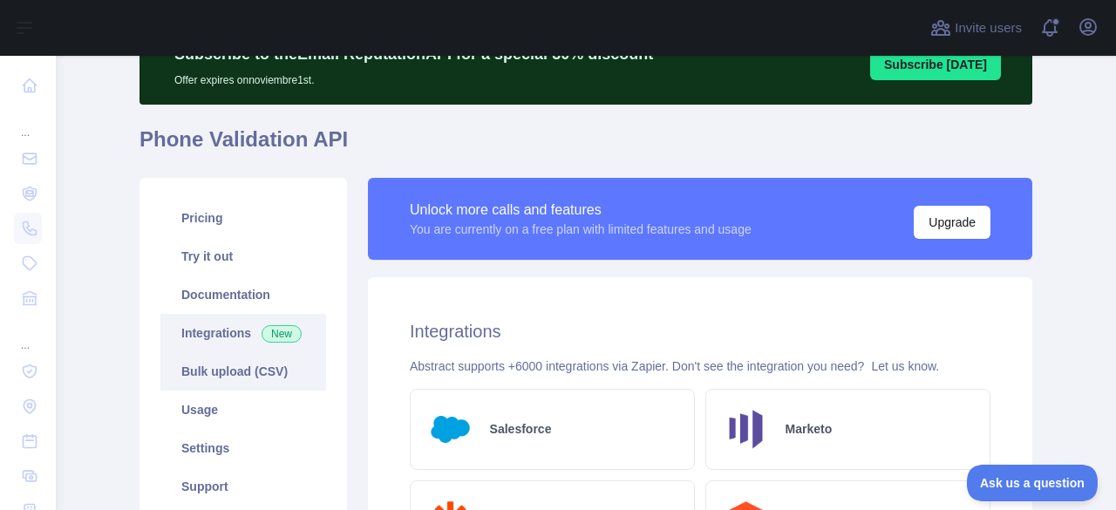
click at [224, 376] on link "Bulk upload (CSV)" at bounding box center [243, 371] width 166 height 38
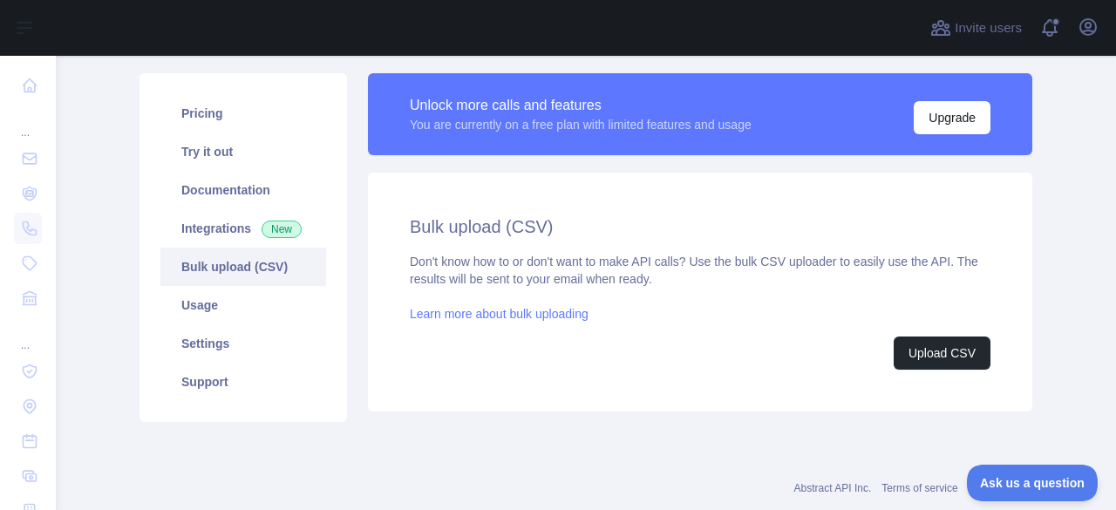
drag, startPoint x: 113, startPoint y: 269, endPoint x: 109, endPoint y: 367, distance: 97.7
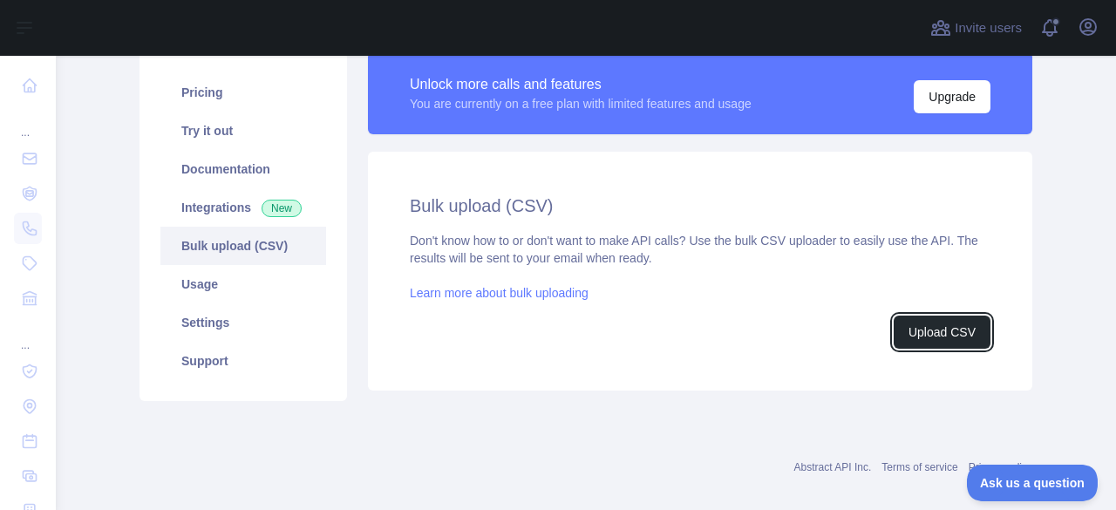
drag, startPoint x: 939, startPoint y: 327, endPoint x: 683, endPoint y: 311, distance: 255.9
click at [683, 311] on div "Don't know how to or don't want to make API calls? Use the bulk CSV uploader to…" at bounding box center [700, 290] width 581 height 117
click at [947, 341] on button "Upload CSV" at bounding box center [941, 332] width 97 height 33
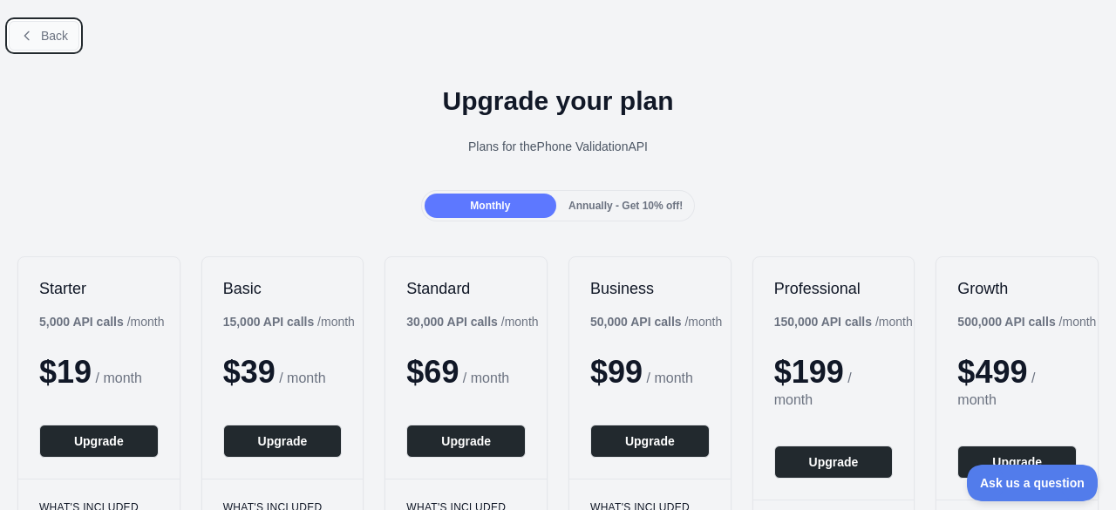
click at [43, 44] on button "Back" at bounding box center [44, 36] width 71 height 30
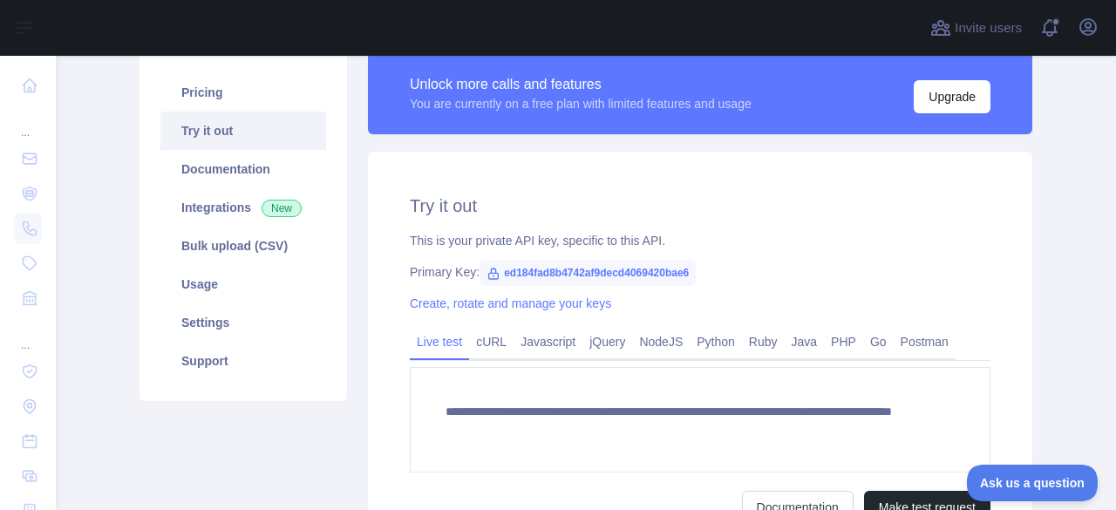
click at [105, 231] on main "**********" at bounding box center [586, 283] width 1060 height 454
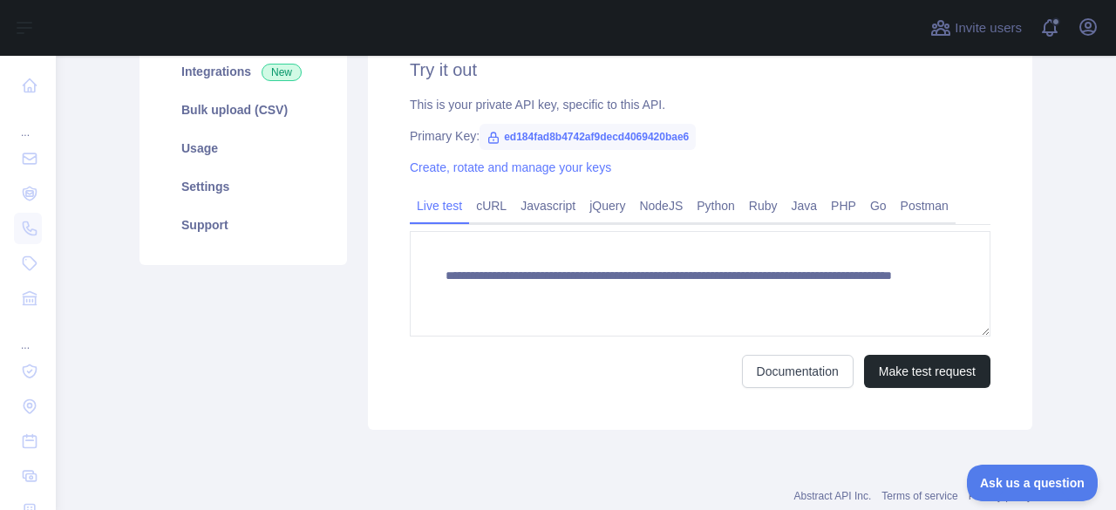
scroll to position [87, 0]
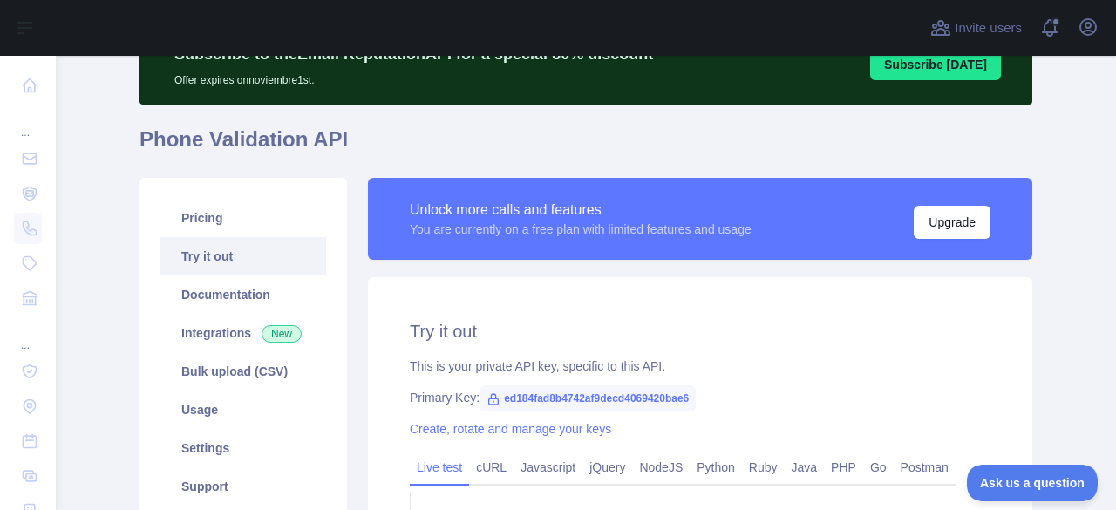
drag, startPoint x: 153, startPoint y: 257, endPoint x: 127, endPoint y: 321, distance: 68.8
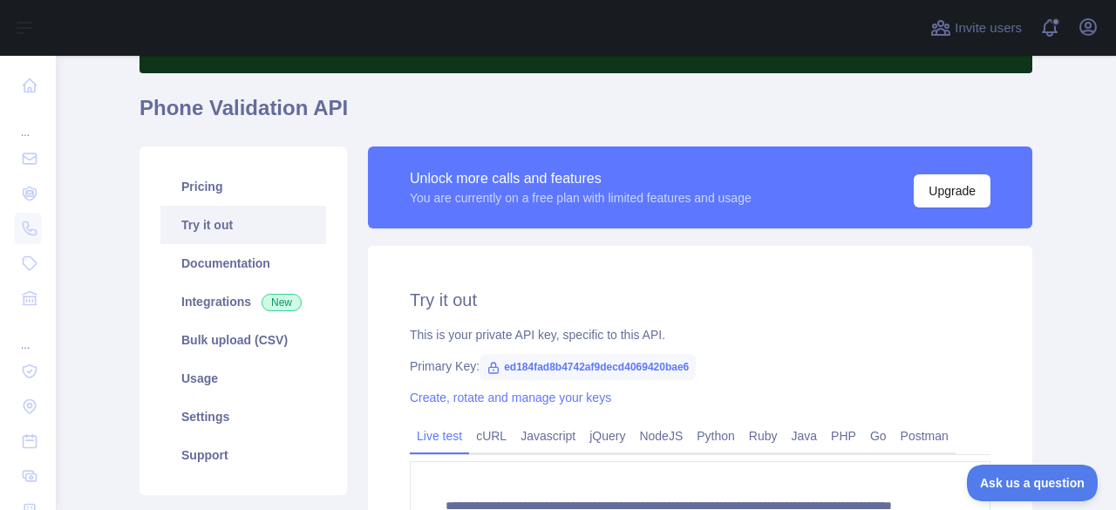
drag, startPoint x: 111, startPoint y: 278, endPoint x: 112, endPoint y: 326, distance: 48.0
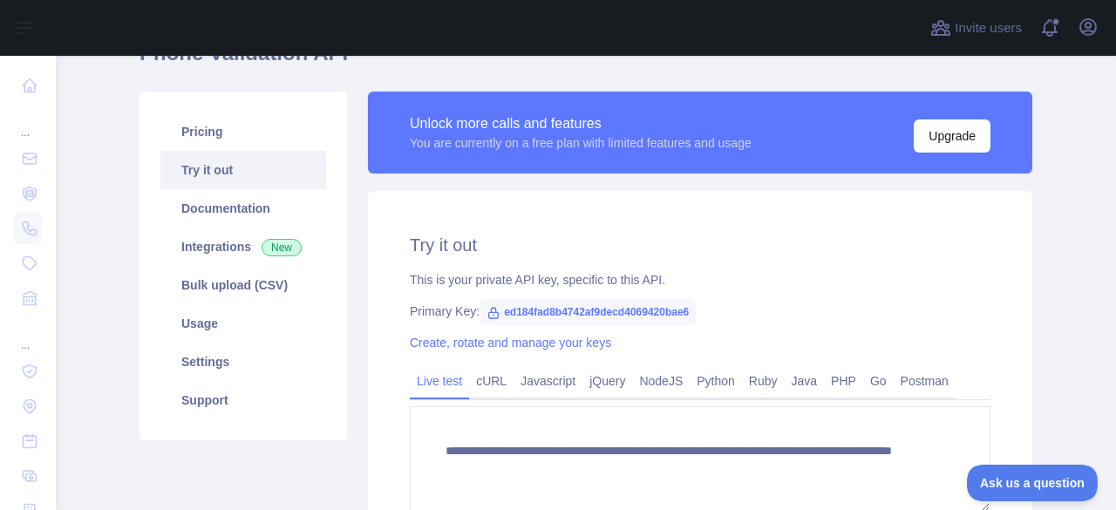
drag, startPoint x: 112, startPoint y: 291, endPoint x: 118, endPoint y: 341, distance: 50.1
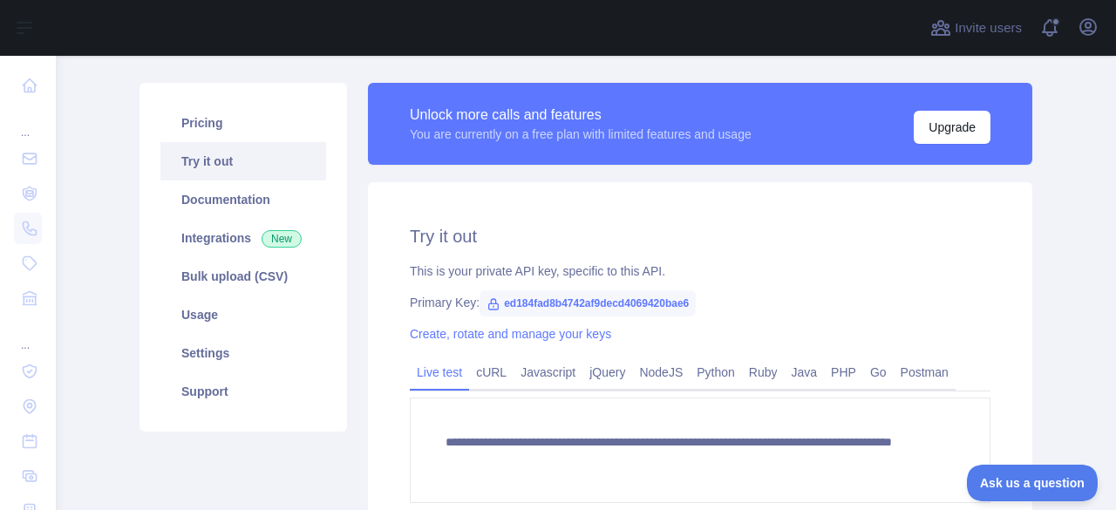
click at [119, 253] on main "**********" at bounding box center [586, 283] width 1060 height 454
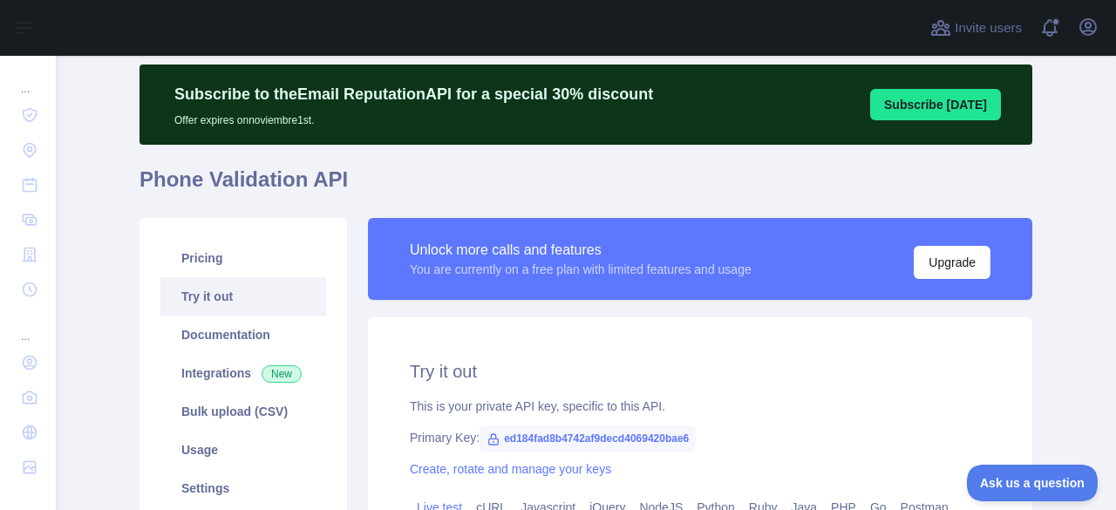
scroll to position [0, 0]
